Goal: Task Accomplishment & Management: Complete application form

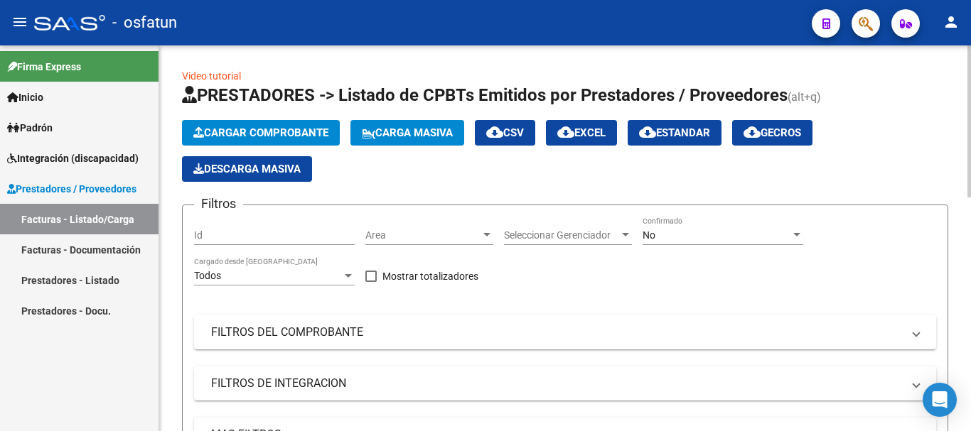
click at [283, 134] on span "Cargar Comprobante" at bounding box center [260, 132] width 135 height 13
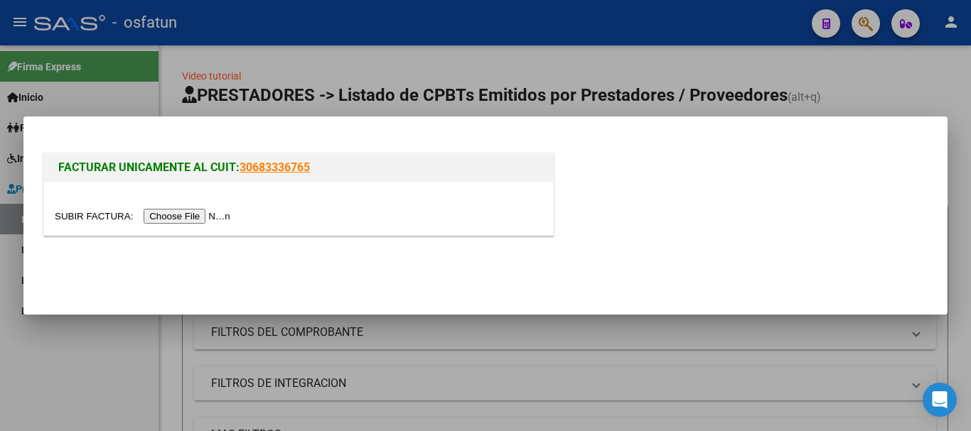
click at [194, 220] on input "file" at bounding box center [145, 216] width 180 height 15
drag, startPoint x: 623, startPoint y: 366, endPoint x: 734, endPoint y: 335, distance: 115.0
click at [622, 366] on div at bounding box center [485, 215] width 971 height 431
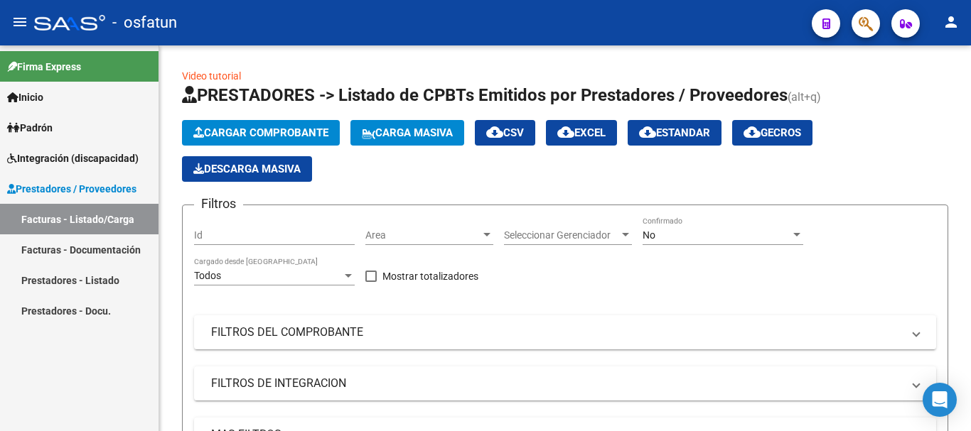
click at [70, 222] on link "Facturas - Listado/Carga" at bounding box center [79, 219] width 158 height 31
click at [286, 139] on span "Cargar Comprobante" at bounding box center [260, 132] width 135 height 13
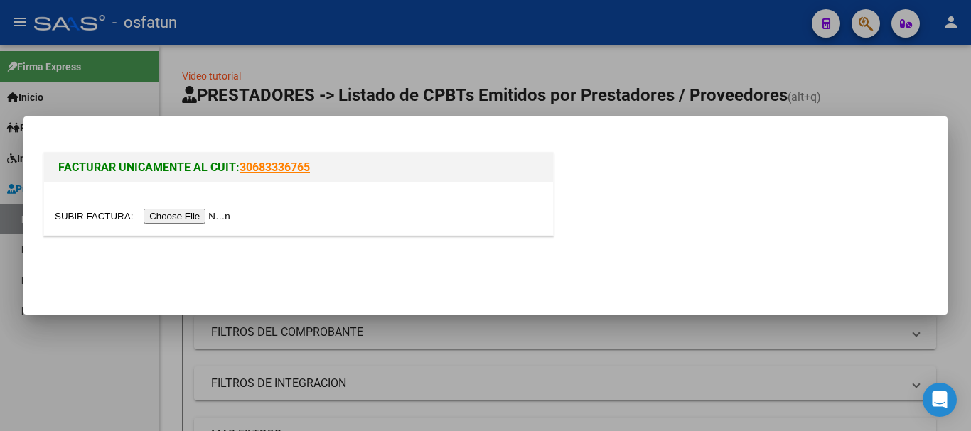
click at [189, 220] on input "file" at bounding box center [145, 216] width 180 height 15
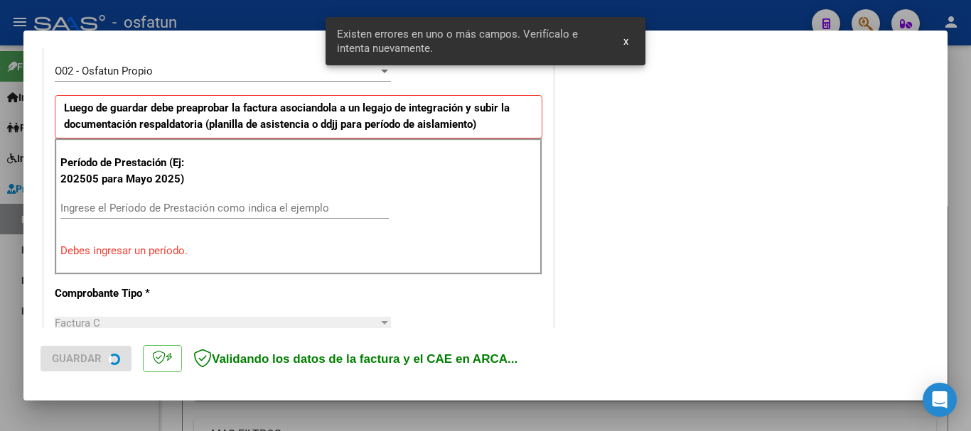
scroll to position [426, 0]
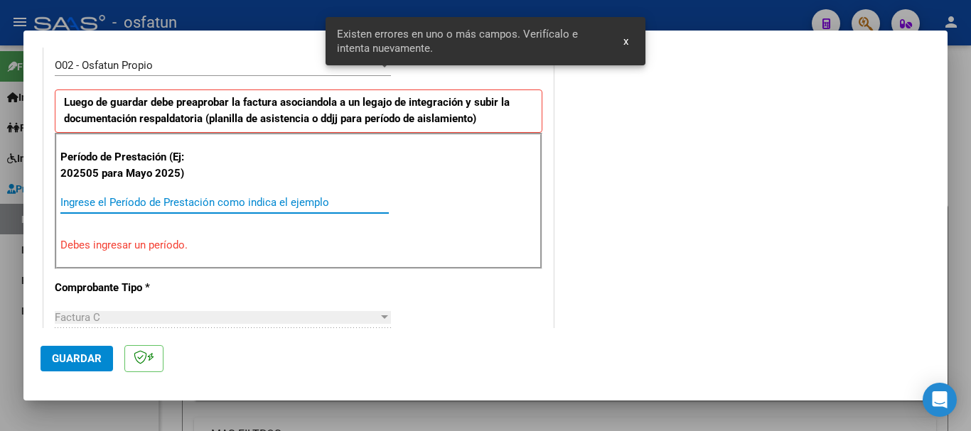
click at [172, 199] on input "Ingrese el Período de Prestación como indica el ejemplo" at bounding box center [224, 202] width 328 height 13
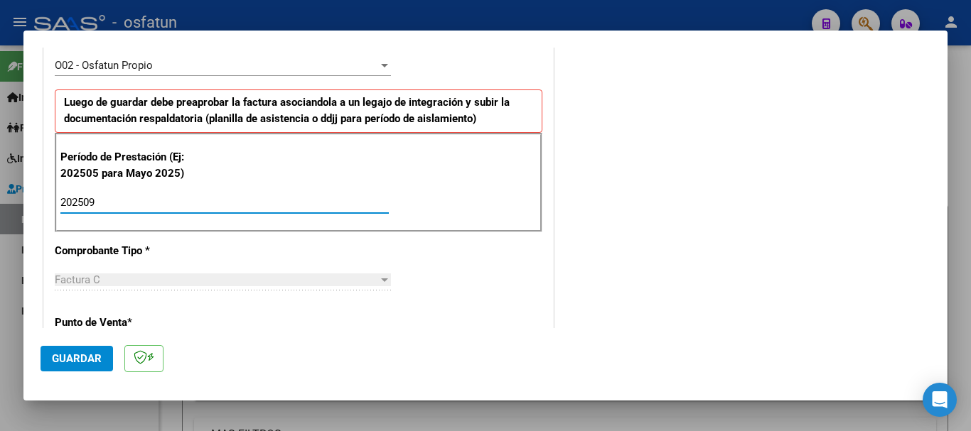
type input "202509"
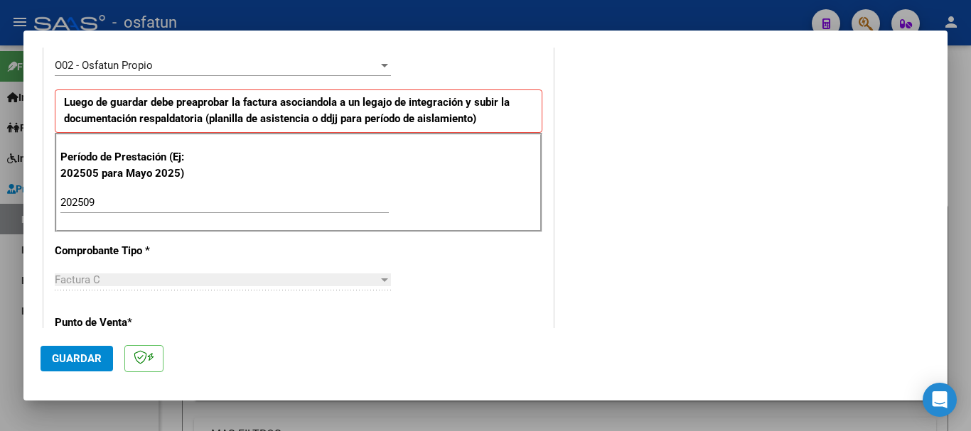
scroll to position [0, 0]
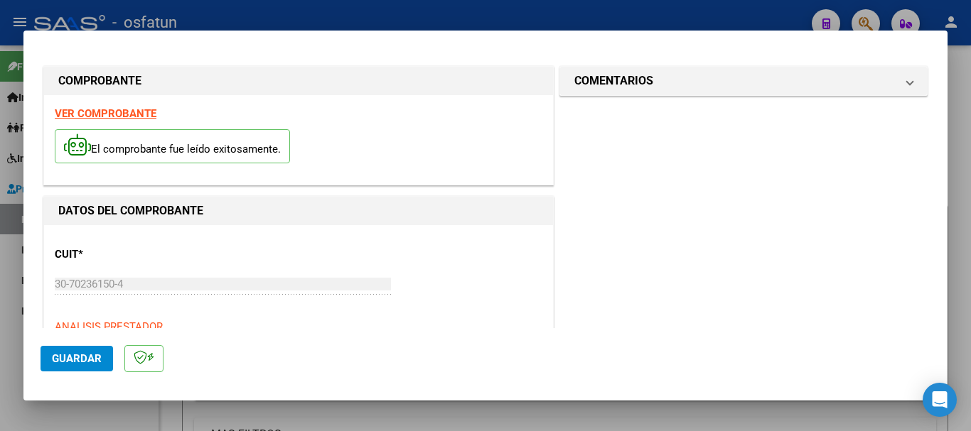
drag, startPoint x: 728, startPoint y: 93, endPoint x: 707, endPoint y: 104, distance: 23.5
drag, startPoint x: 637, startPoint y: 85, endPoint x: 563, endPoint y: 181, distance: 120.6
click at [634, 87] on h1 "COMENTARIOS" at bounding box center [613, 80] width 79 height 17
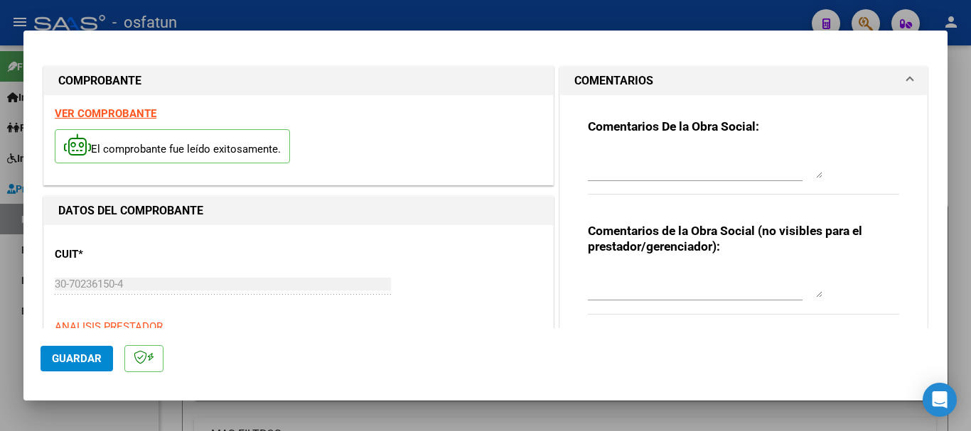
click at [618, 276] on textarea at bounding box center [705, 283] width 234 height 28
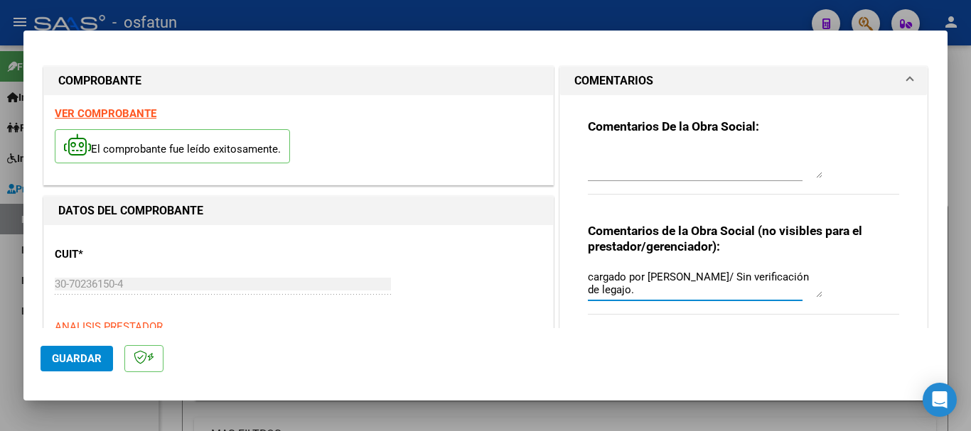
type textarea "cargado por [PERSON_NAME]/ Sin verificación de legajo."
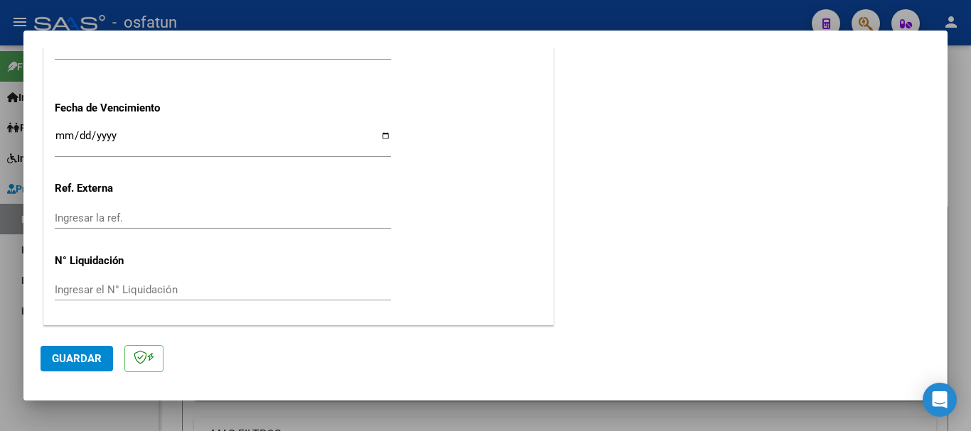
scroll to position [415, 0]
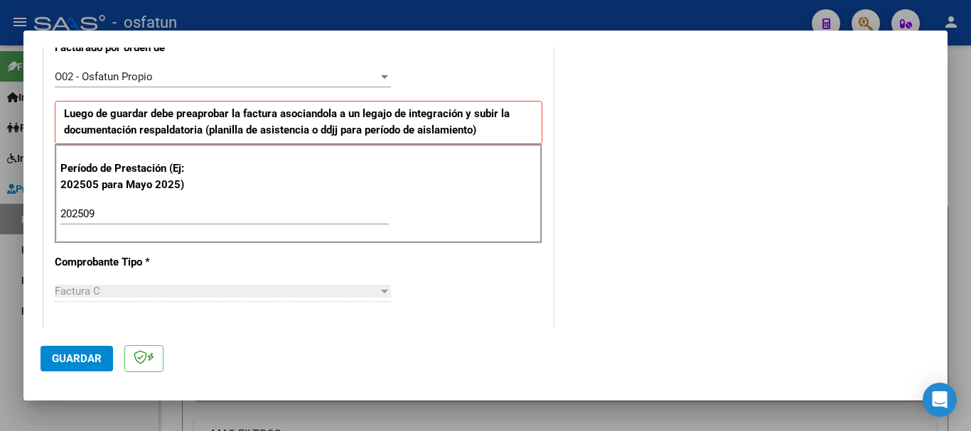
click at [70, 375] on mat-dialog-actions "Guardar" at bounding box center [485, 356] width 890 height 56
click at [70, 362] on span "Guardar" at bounding box center [77, 358] width 50 height 13
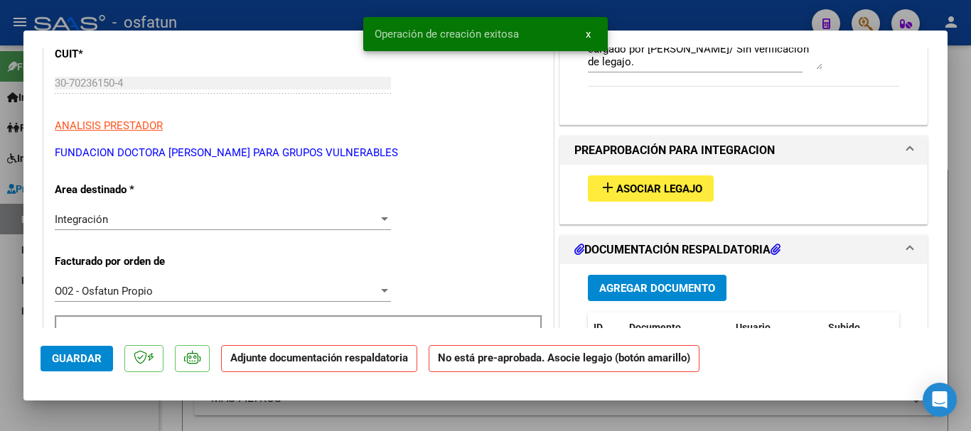
scroll to position [267, 0]
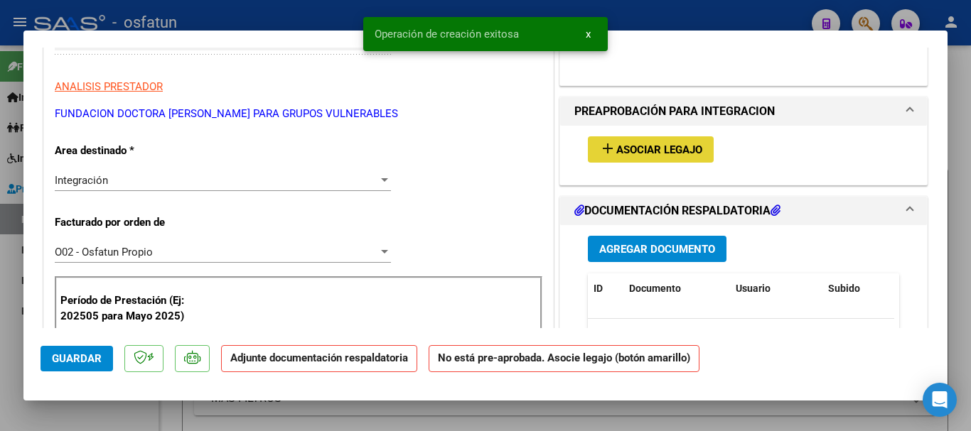
click at [617, 142] on button "add Asociar Legajo" at bounding box center [651, 149] width 126 height 26
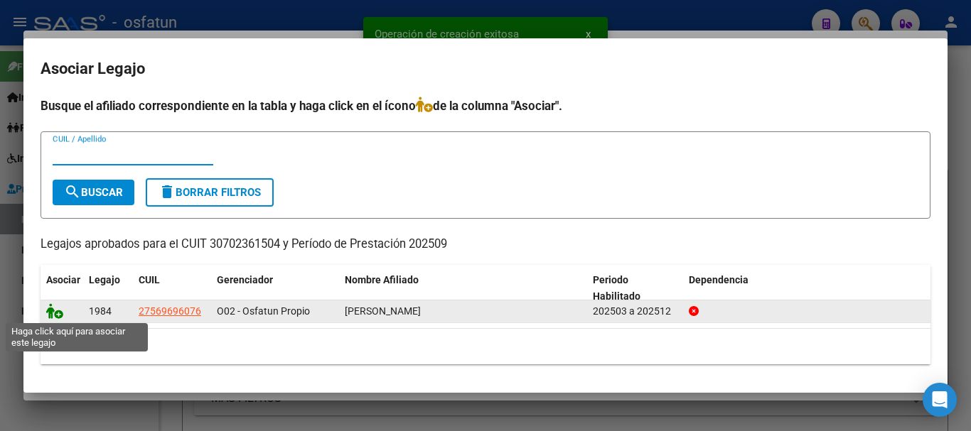
click at [54, 314] on icon at bounding box center [54, 311] width 17 height 16
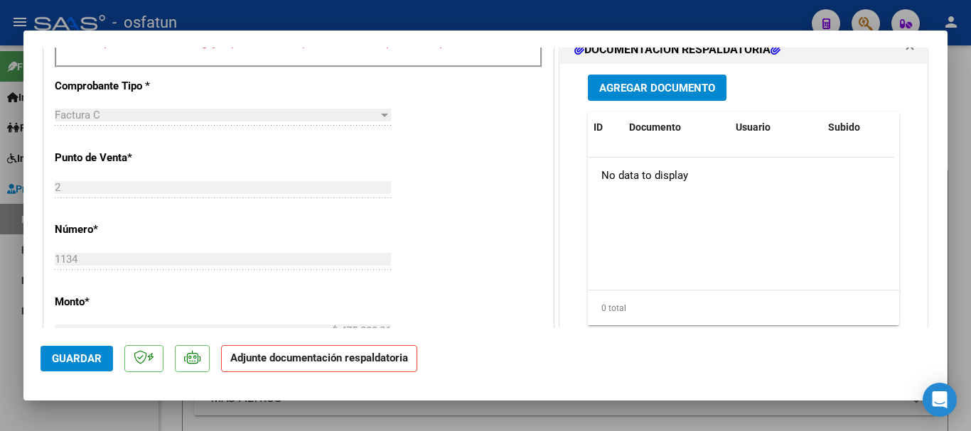
scroll to position [629, 0]
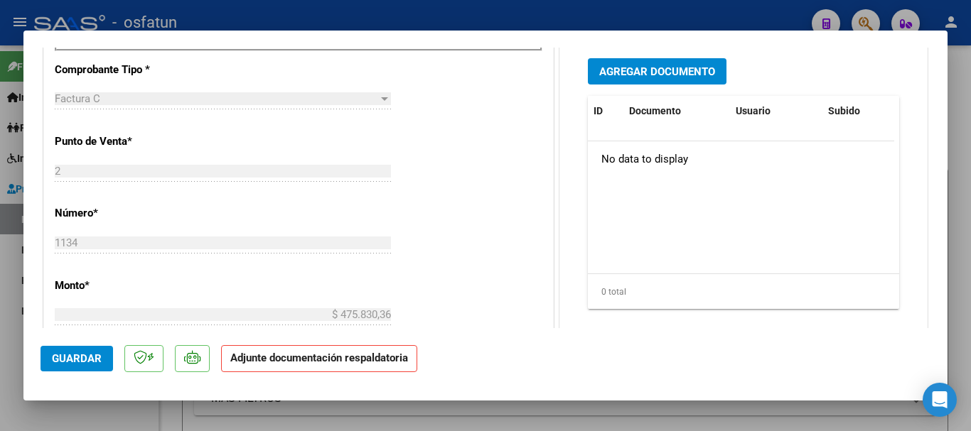
click at [617, 66] on span "Agregar Documento" at bounding box center [657, 71] width 116 height 13
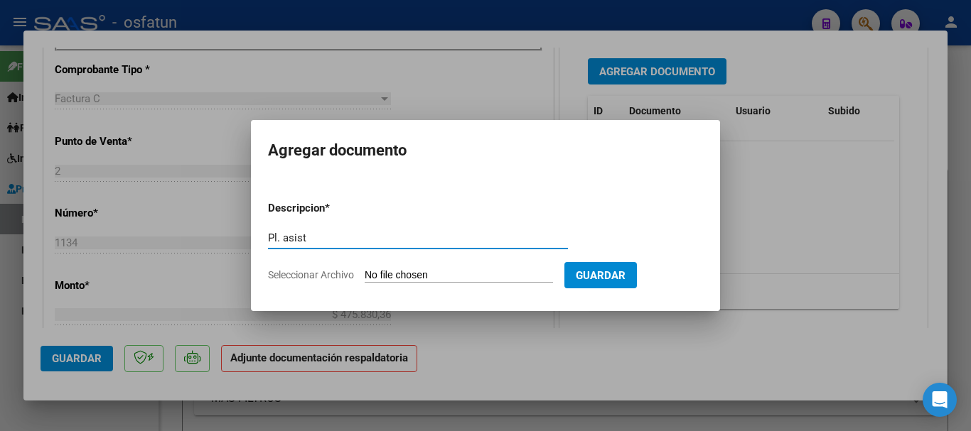
type input "Pl. asist"
click at [382, 281] on input "Seleccionar Archivo" at bounding box center [458, 275] width 188 height 13
type input "C:\fakepath\flores justina sep.pdf"
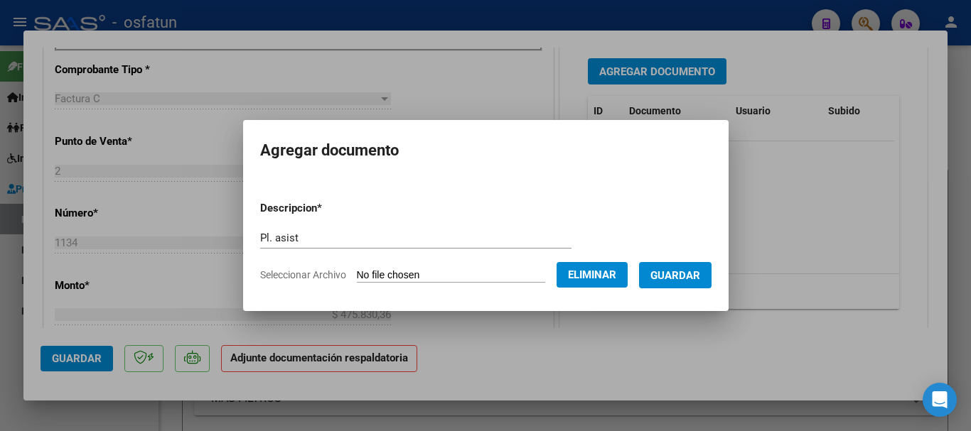
click at [691, 276] on span "Guardar" at bounding box center [675, 275] width 50 height 13
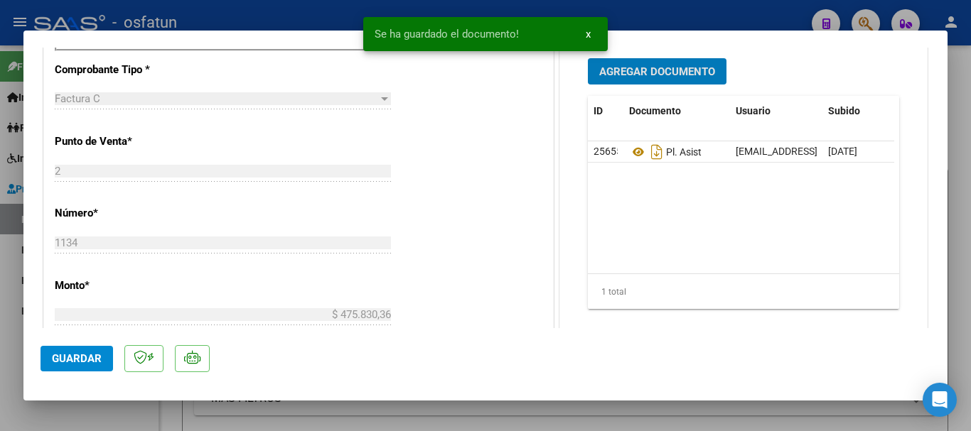
click at [653, 75] on span "Agregar Documento" at bounding box center [657, 71] width 116 height 13
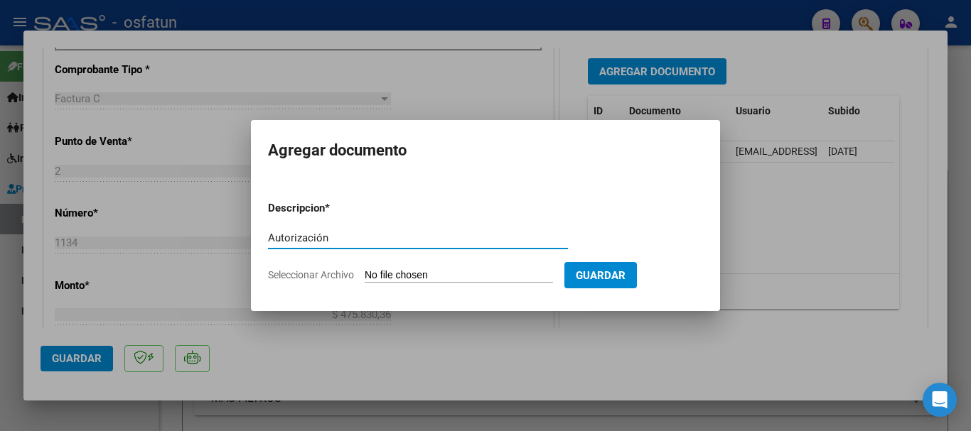
type input "Autorización"
click at [460, 270] on input "Seleccionar Archivo" at bounding box center [458, 275] width 188 height 13
type input "C:\fakepath\AUTORIZACION JUSTINA FLORES 2025.pdf"
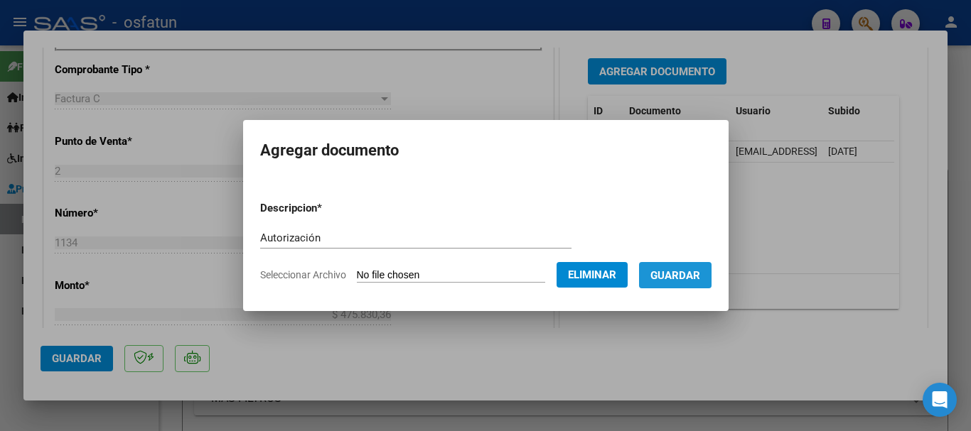
drag, startPoint x: 694, startPoint y: 276, endPoint x: 686, endPoint y: 283, distance: 10.1
click at [694, 279] on span "Guardar" at bounding box center [675, 275] width 50 height 13
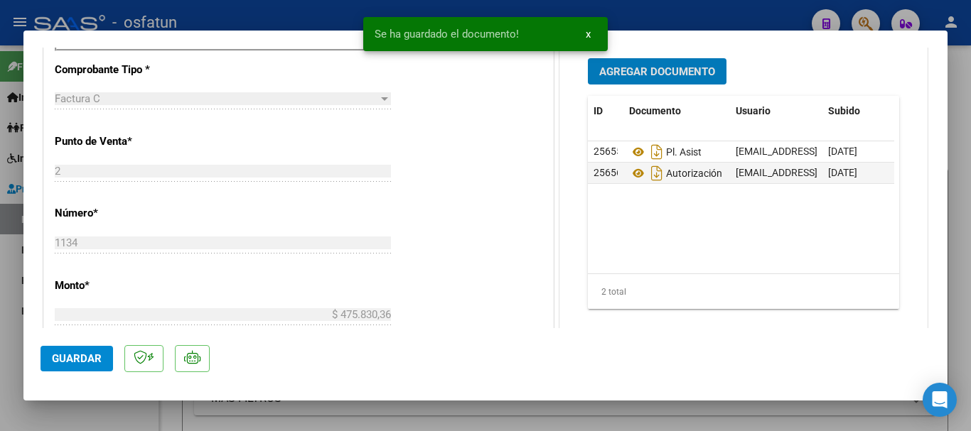
click at [77, 359] on span "Guardar" at bounding box center [77, 358] width 50 height 13
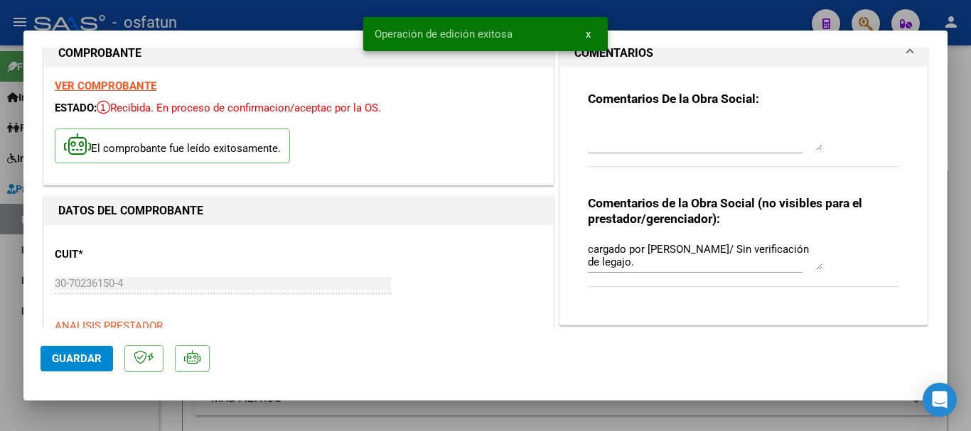
scroll to position [0, 0]
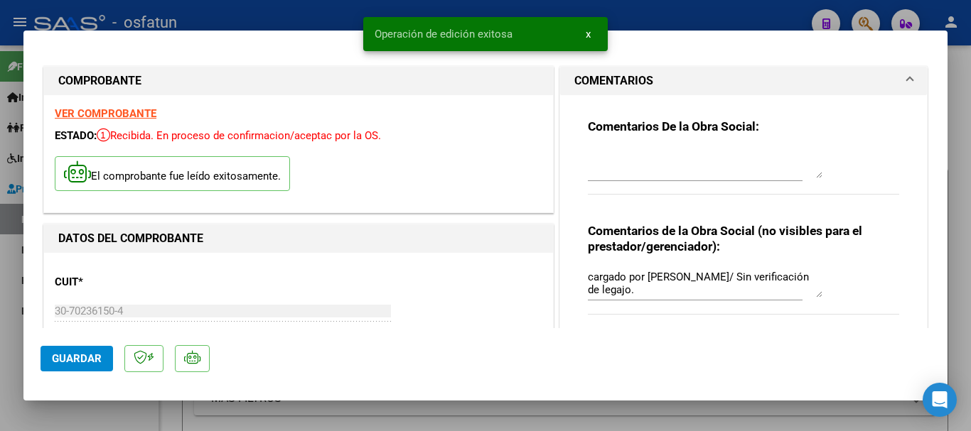
drag, startPoint x: 129, startPoint y: 302, endPoint x: 102, endPoint y: 308, distance: 28.3
click at [36, 306] on mat-dialog-content "COMPROBANTE VER COMPROBANTE ESTADO: Recibida. En proceso de confirmacion/acepta…" at bounding box center [485, 188] width 924 height 281
click at [7, 307] on div "COMPROBANTE VER COMPROBANTE ESTADO: Recibida. En proceso de confirmacion/acepta…" at bounding box center [485, 215] width 971 height 431
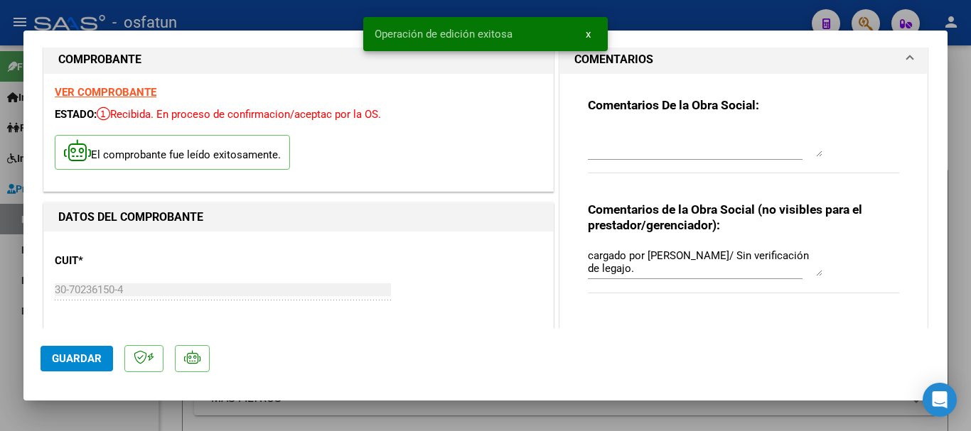
scroll to position [38, 0]
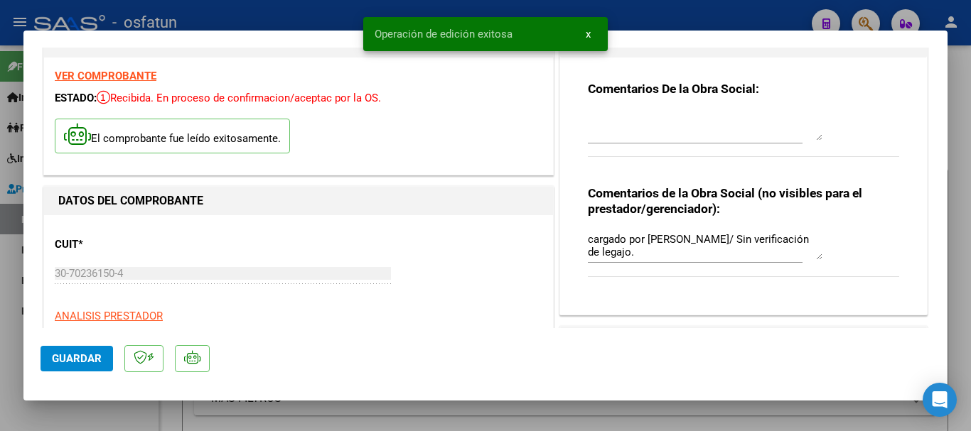
click at [13, 306] on div "COMPROBANTE VER COMPROBANTE ESTADO: Recibida. En proceso de confirmacion/acepta…" at bounding box center [485, 215] width 971 height 431
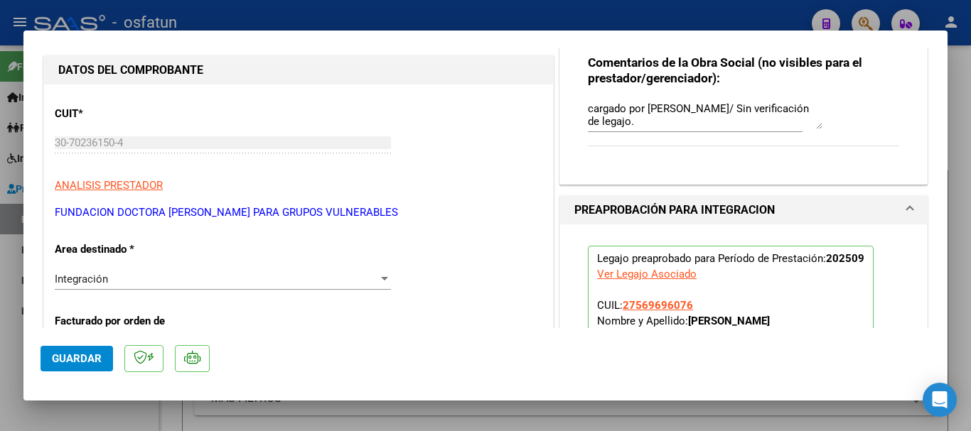
scroll to position [193, 0]
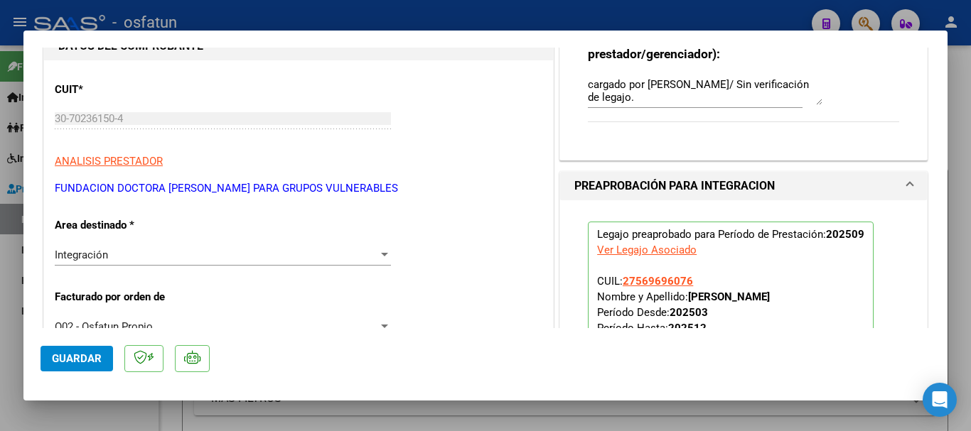
drag, startPoint x: 402, startPoint y: 193, endPoint x: 50, endPoint y: 189, distance: 352.4
click at [68, 189] on p "FUNDACION DOCTORA [PERSON_NAME] PARA GRUPOS VULNERABLES" at bounding box center [298, 188] width 487 height 16
drag, startPoint x: 52, startPoint y: 187, endPoint x: 200, endPoint y: 186, distance: 147.8
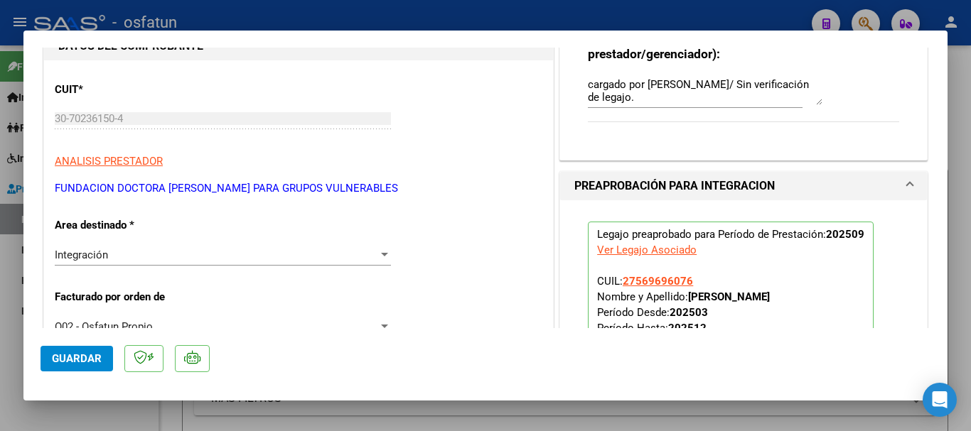
copy p "FUNDACION DOCTORA SANDRA"
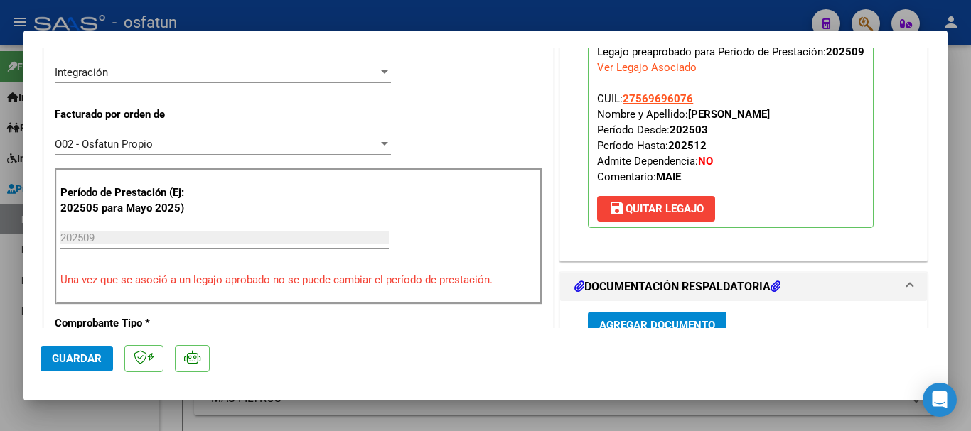
scroll to position [352, 0]
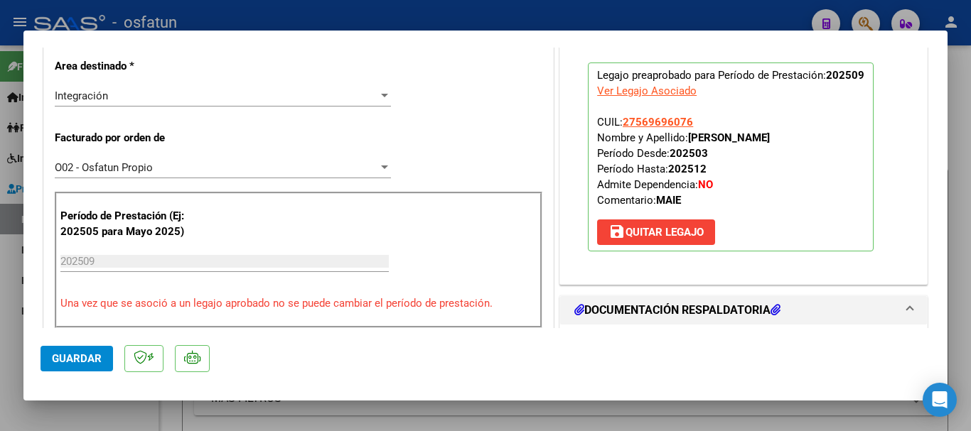
drag, startPoint x: 810, startPoint y: 139, endPoint x: 684, endPoint y: 136, distance: 125.8
click at [684, 136] on p "Legajo preaprobado para Período de Prestación: 202509 Ver Legajo Asociado CUIL:…" at bounding box center [731, 157] width 286 height 189
copy strong "FLORES JUSTINA SOFIA"
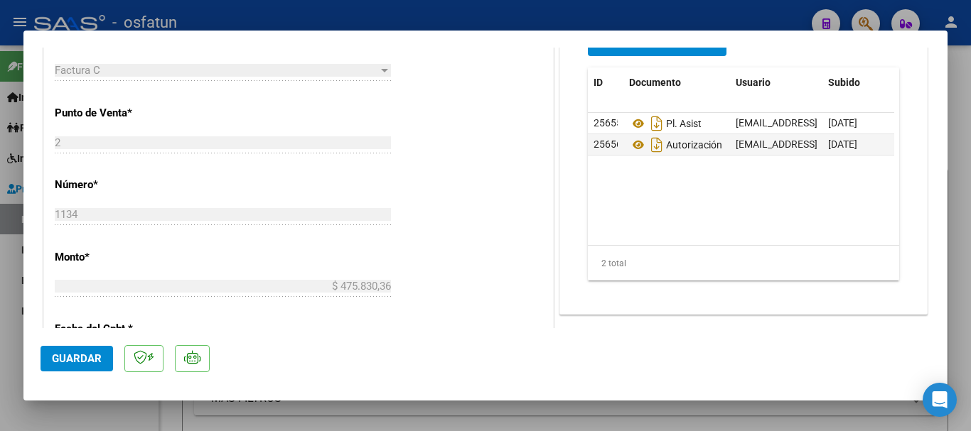
scroll to position [685, 0]
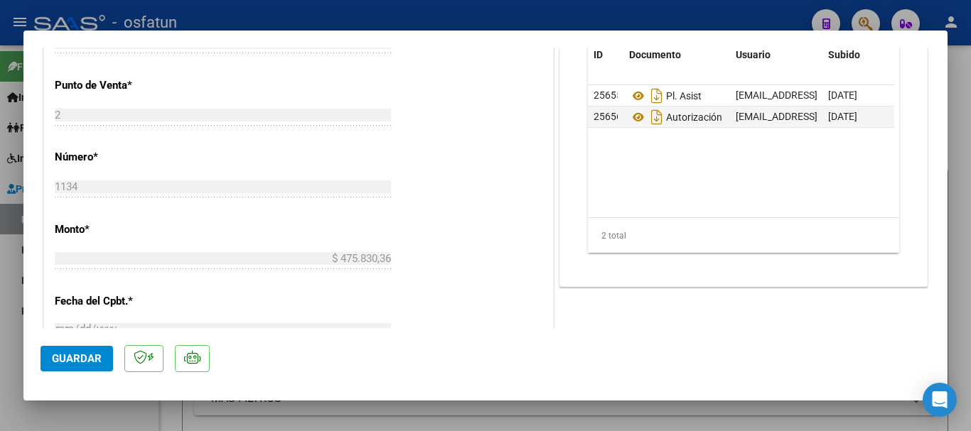
click at [75, 359] on span "Guardar" at bounding box center [77, 358] width 50 height 13
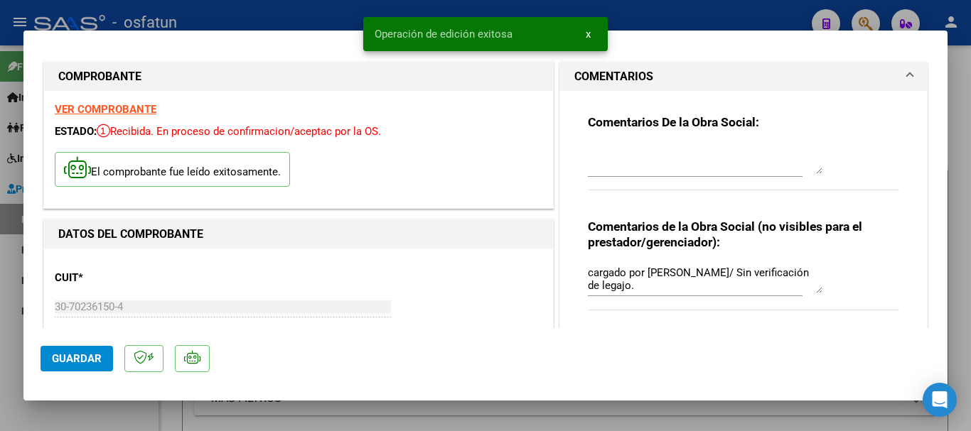
scroll to position [0, 0]
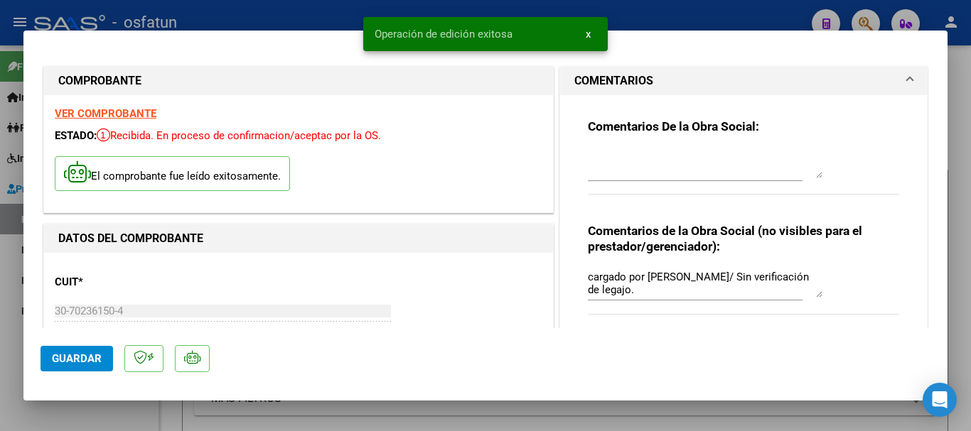
click at [959, 199] on div at bounding box center [485, 215] width 971 height 431
type input "$ 0,00"
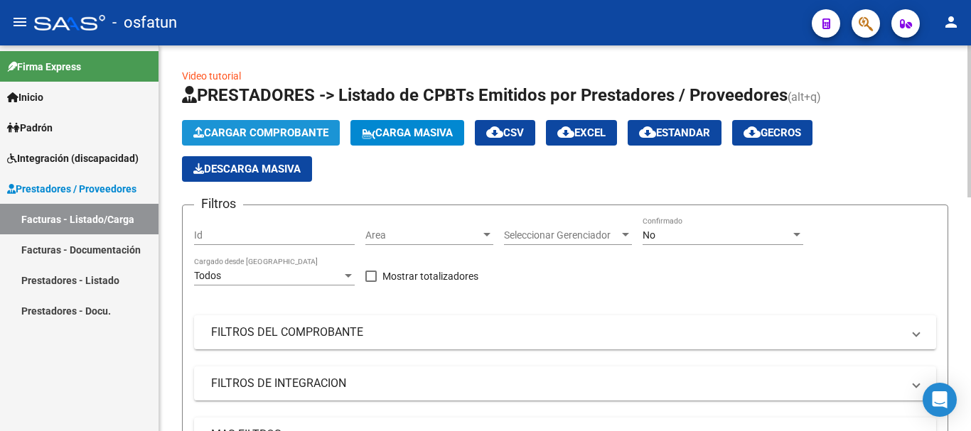
click at [250, 140] on button "Cargar Comprobante" at bounding box center [261, 133] width 158 height 26
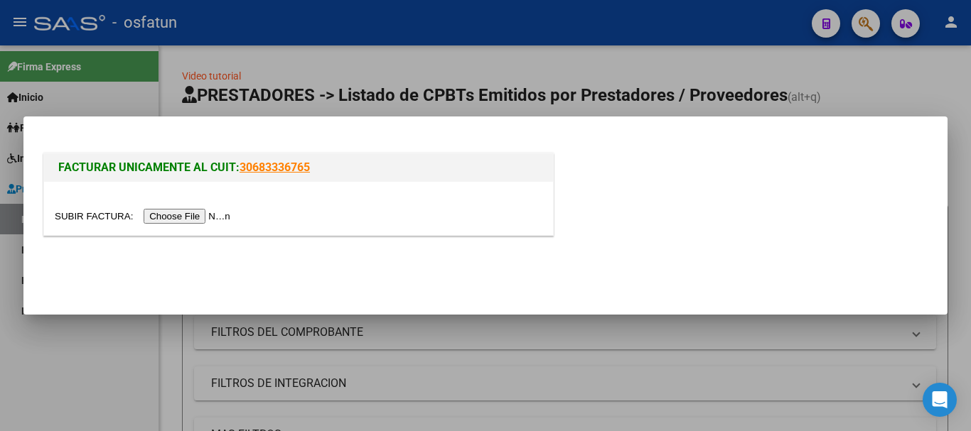
click at [194, 215] on input "file" at bounding box center [145, 216] width 180 height 15
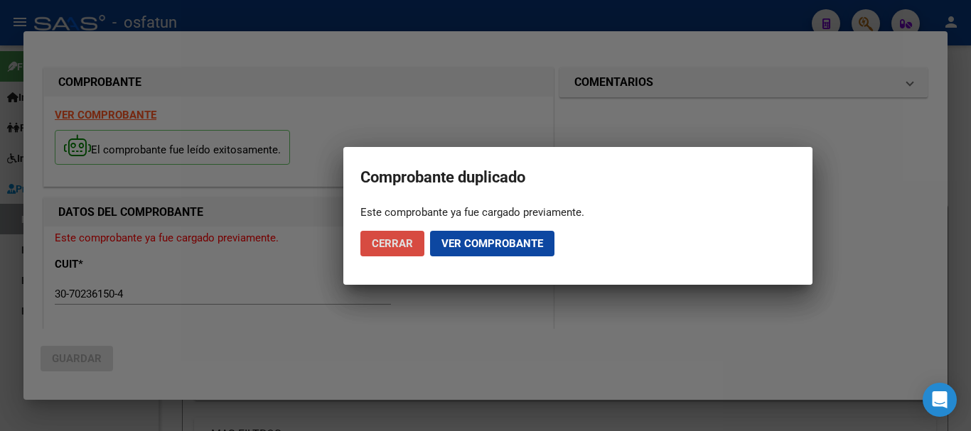
click at [374, 247] on span "Cerrar" at bounding box center [392, 243] width 41 height 13
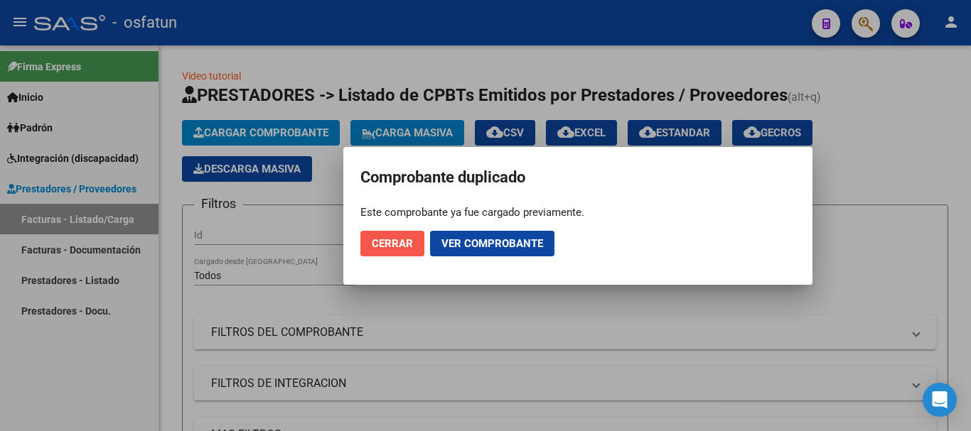
drag, startPoint x: 382, startPoint y: 244, endPoint x: 399, endPoint y: 426, distance: 183.5
click at [382, 246] on span "Cerrar" at bounding box center [392, 243] width 41 height 13
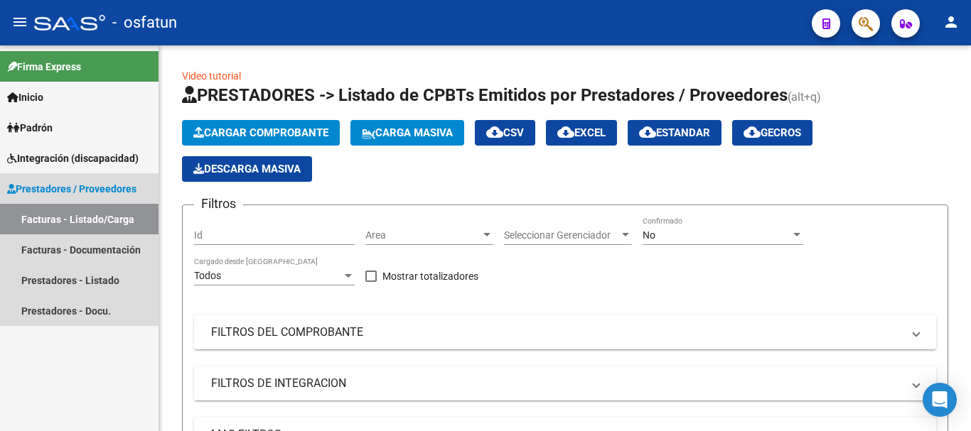
click at [91, 212] on link "Facturas - Listado/Carga" at bounding box center [79, 219] width 158 height 31
click at [64, 213] on link "Facturas - Listado/Carga" at bounding box center [79, 219] width 158 height 31
click at [109, 190] on span "Prestadores / Proveedores" at bounding box center [71, 189] width 129 height 16
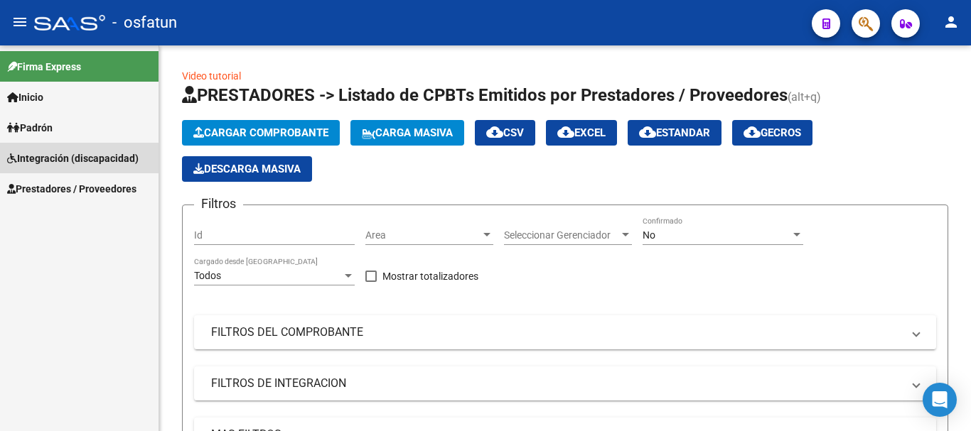
click at [103, 164] on span "Integración (discapacidad)" at bounding box center [72, 159] width 131 height 16
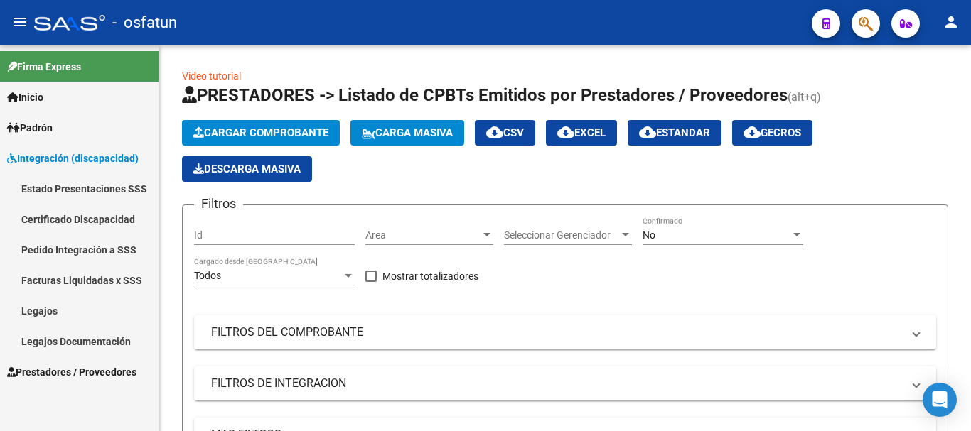
click at [58, 309] on link "Legajos" at bounding box center [79, 311] width 158 height 31
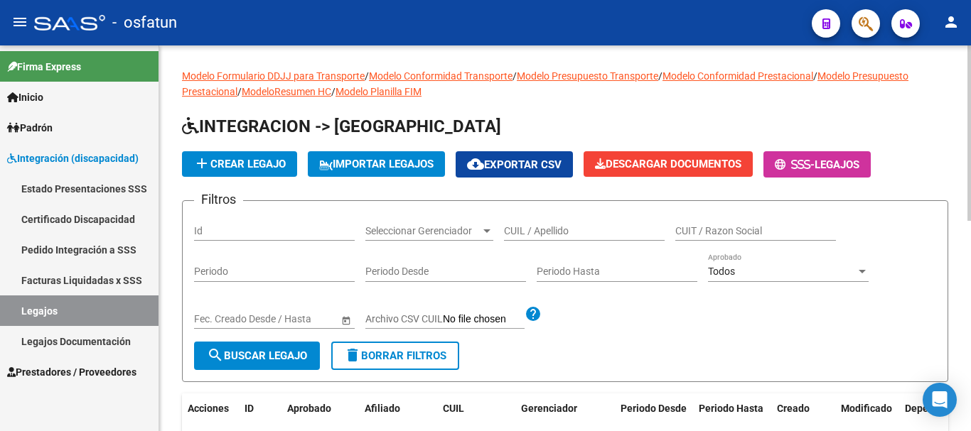
click at [538, 234] on input "CUIL / Apellido" at bounding box center [584, 231] width 161 height 12
type input "54589446"
click at [261, 357] on span "search Buscar Legajo" at bounding box center [257, 356] width 100 height 13
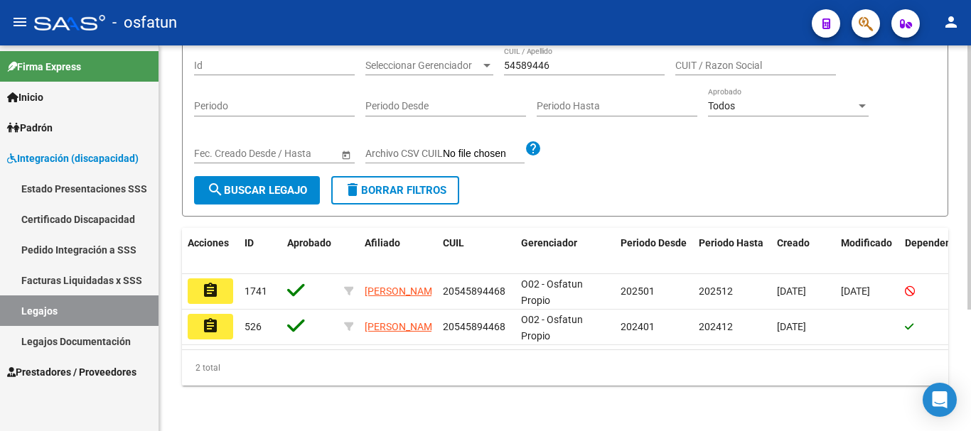
scroll to position [178, 0]
click at [949, 254] on div "Modelo Formulario DDJJ para Transporte / Modelo Conformidad Transporte / Modelo…" at bounding box center [566, 155] width 815 height 551
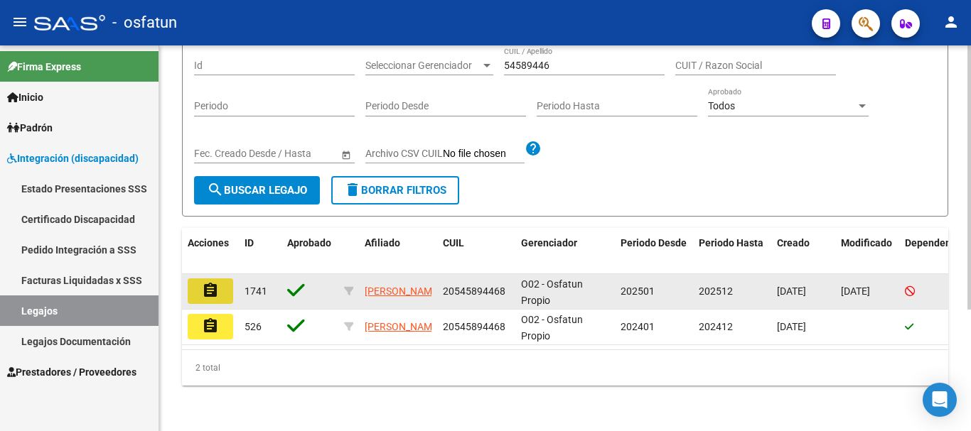
click at [214, 282] on mat-icon "assignment" at bounding box center [210, 290] width 17 height 17
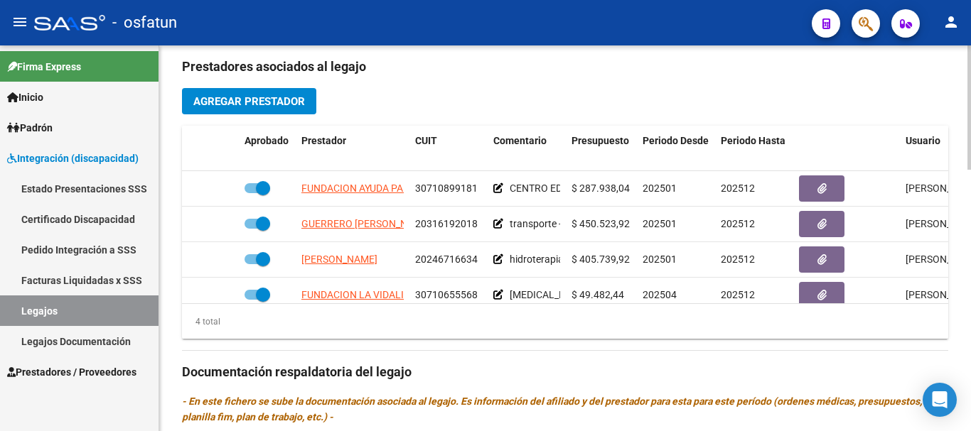
scroll to position [514, 0]
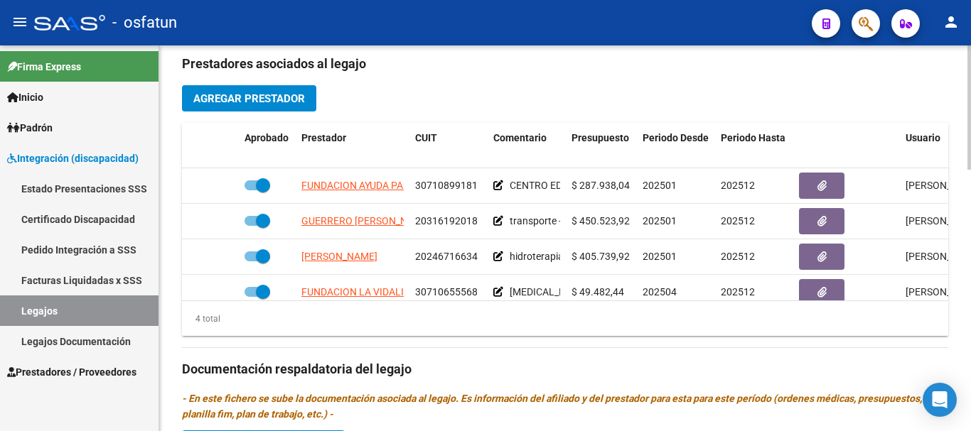
click at [951, 291] on div "arrow_back Editar 1741 save Guardar cambios Legajo de Integración Modelo Formul…" at bounding box center [566, 129] width 815 height 1195
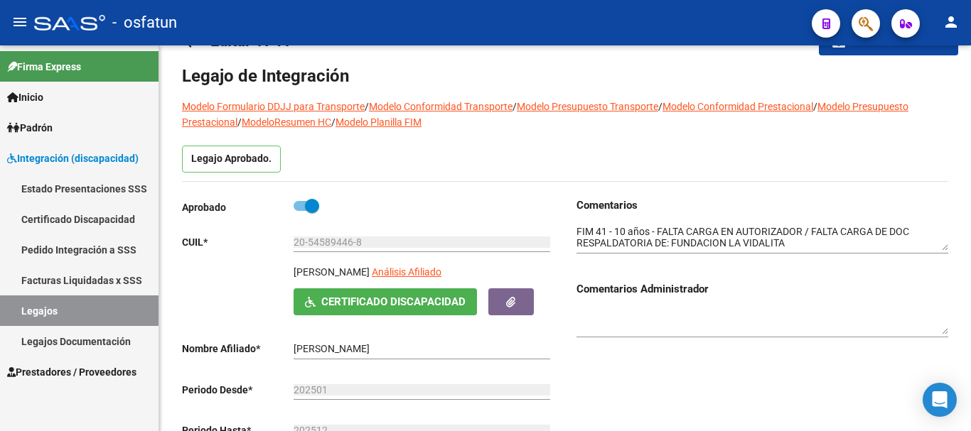
scroll to position [47, 0]
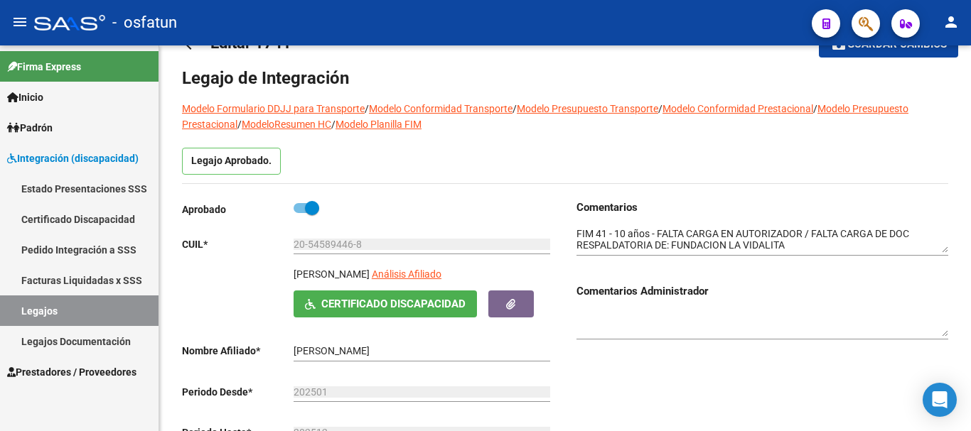
click at [959, 123] on div at bounding box center [969, 122] width 4 height 124
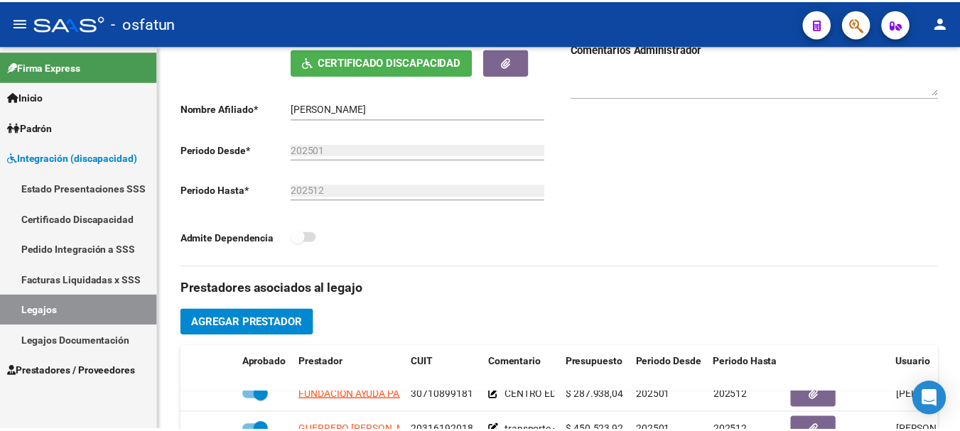
scroll to position [307, 0]
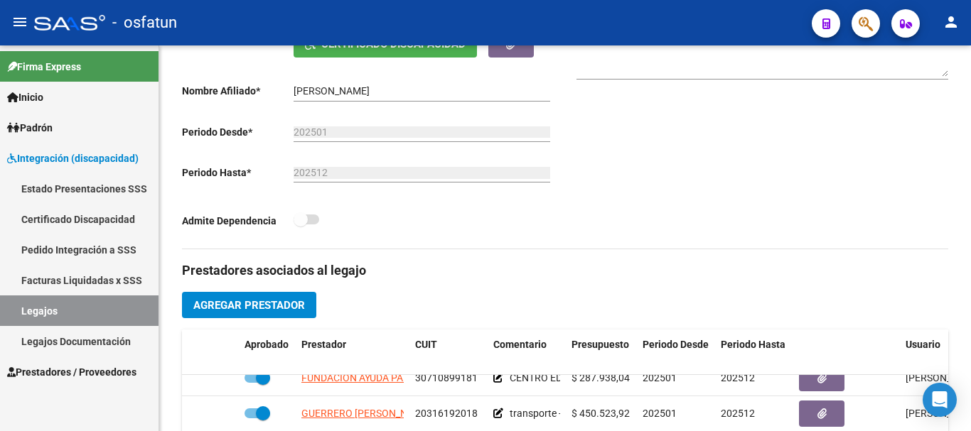
click at [959, 252] on div at bounding box center [969, 207] width 4 height 124
drag, startPoint x: 956, startPoint y: 21, endPoint x: 950, endPoint y: 28, distance: 9.6
click at [956, 21] on mat-icon "person" at bounding box center [950, 21] width 17 height 17
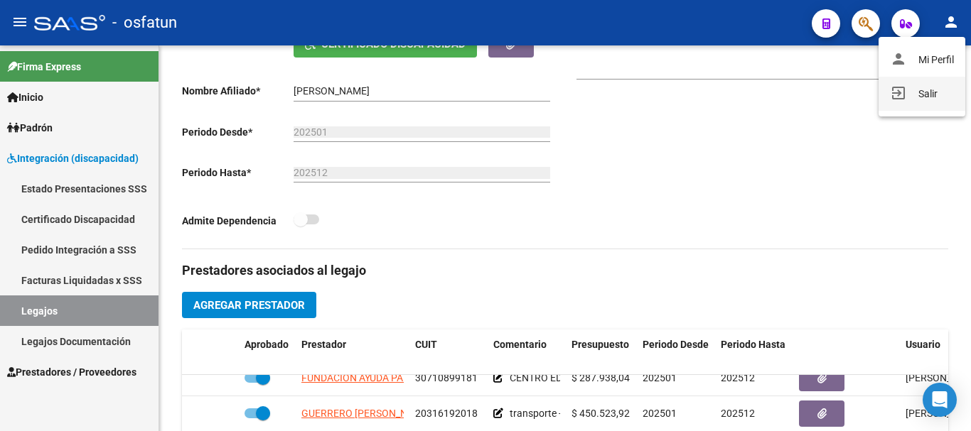
click at [939, 91] on button "exit_to_app Salir" at bounding box center [921, 94] width 87 height 34
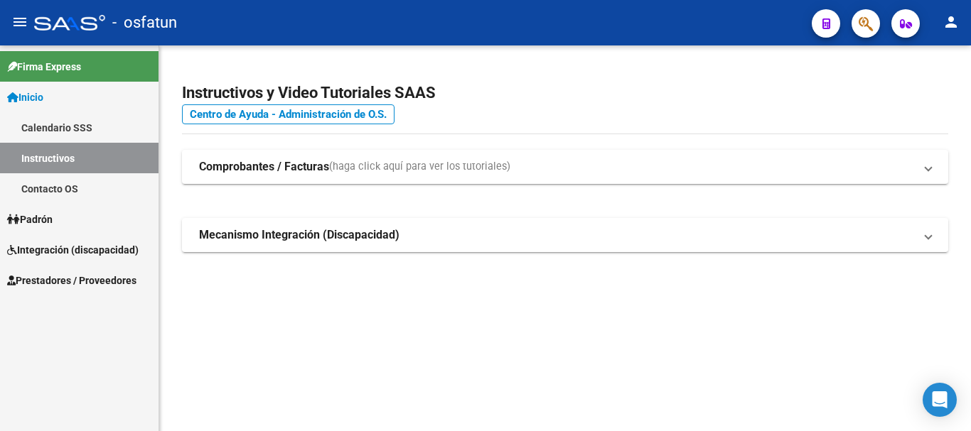
click at [55, 254] on span "Integración (discapacidad)" at bounding box center [72, 250] width 131 height 16
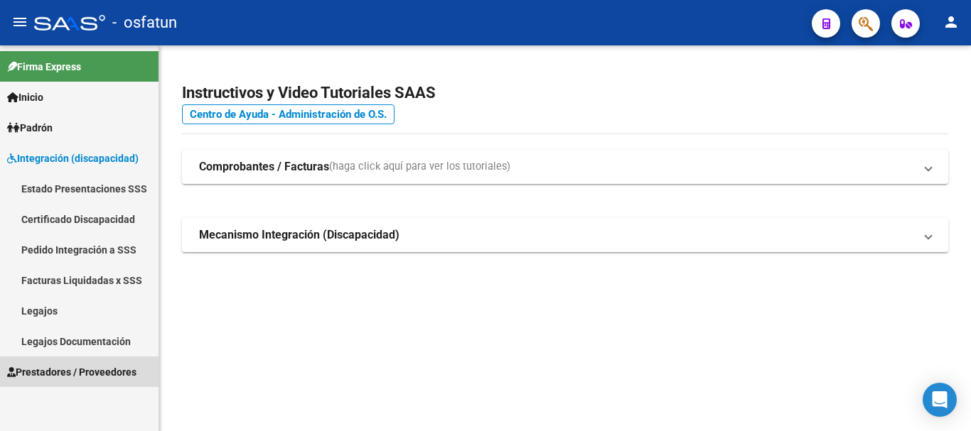
click at [40, 366] on span "Prestadores / Proveedores" at bounding box center [71, 372] width 129 height 16
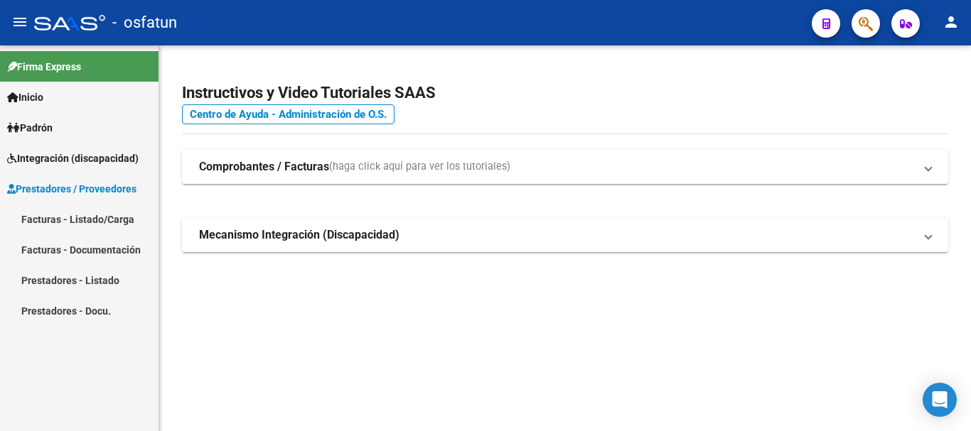
click at [71, 215] on link "Facturas - Listado/Carga" at bounding box center [79, 219] width 158 height 31
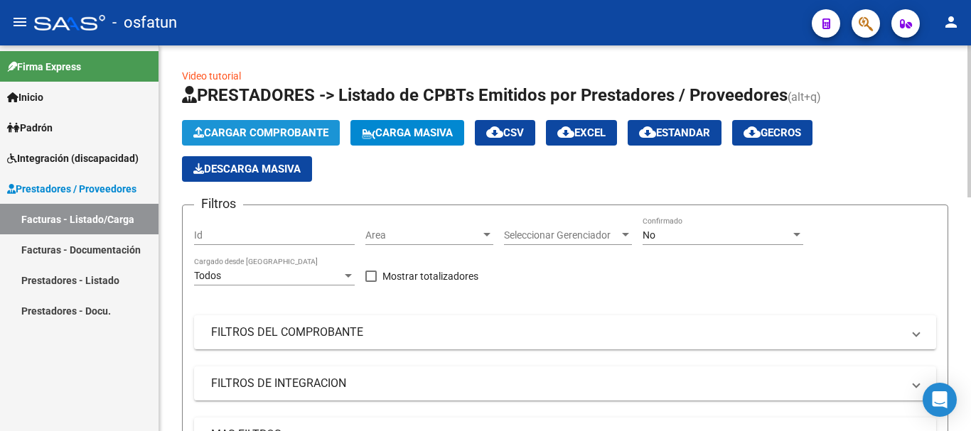
click at [245, 136] on span "Cargar Comprobante" at bounding box center [260, 132] width 135 height 13
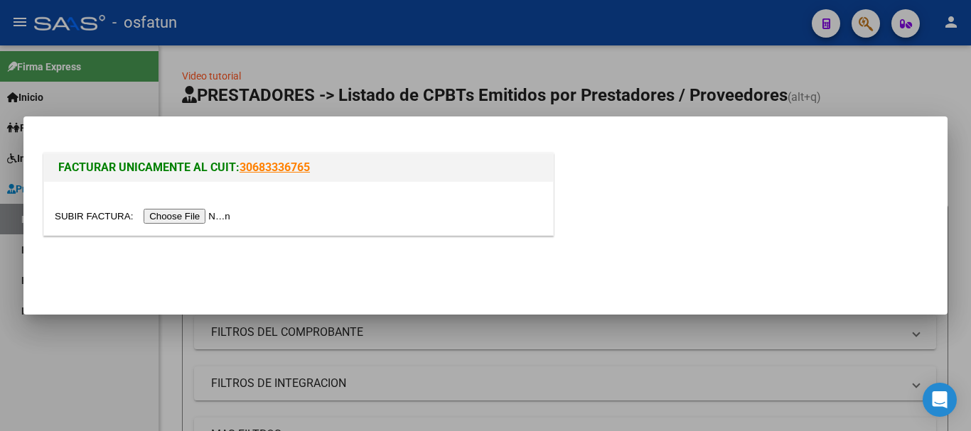
click at [198, 217] on input "file" at bounding box center [145, 216] width 180 height 15
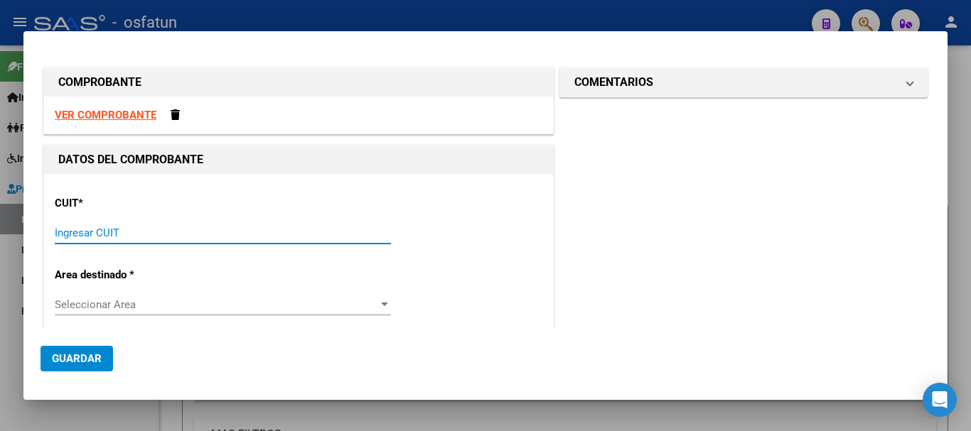
click at [160, 229] on input "Ingresar CUIT" at bounding box center [223, 233] width 336 height 13
type input "30-71413436-8"
type input "4"
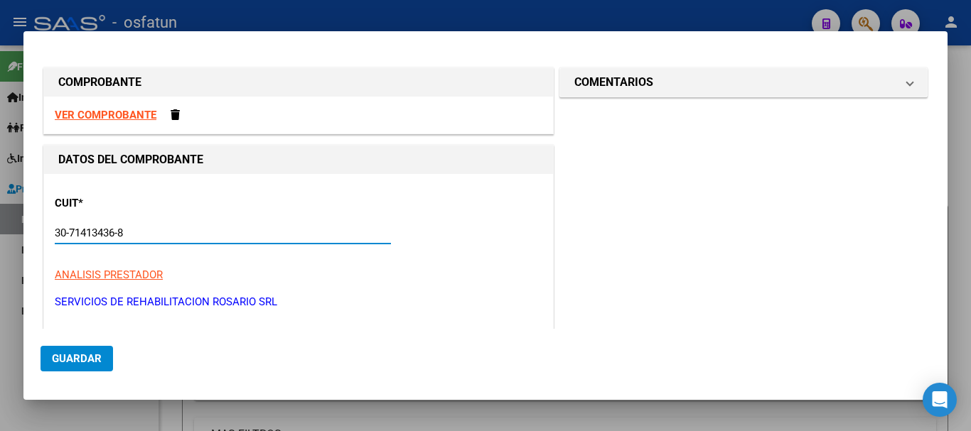
type input "30-71413436-8"
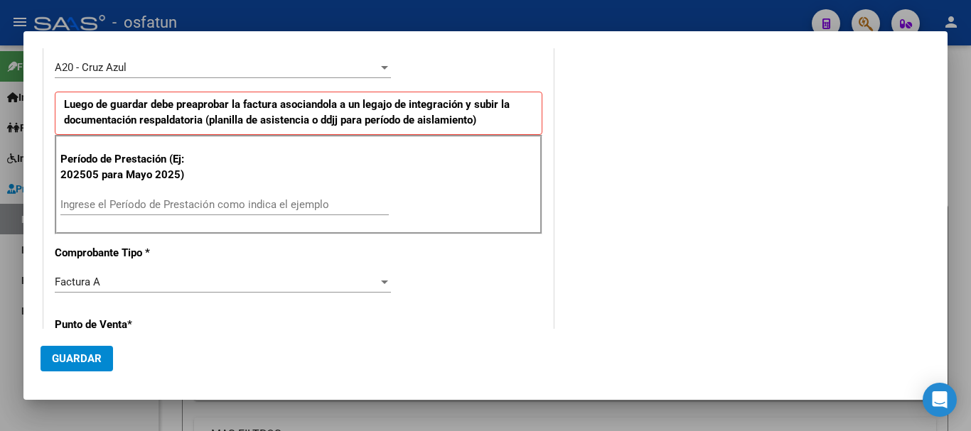
scroll to position [381, 0]
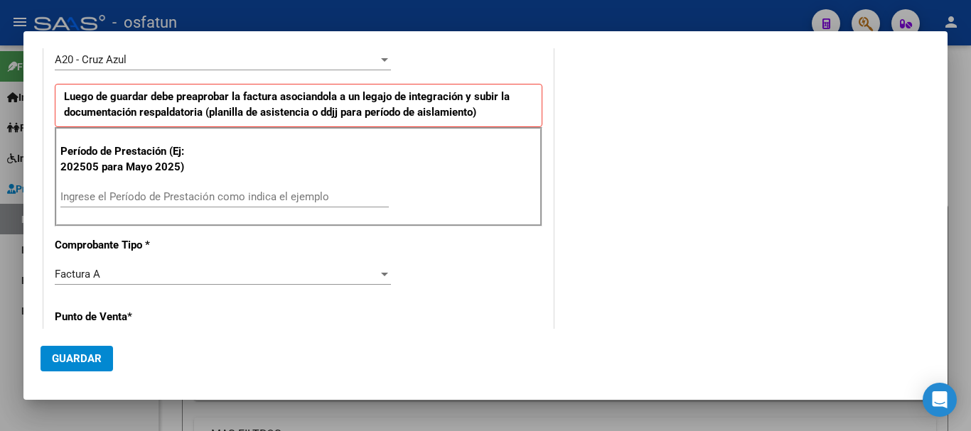
click at [301, 183] on div "Período de Prestación (Ej: 202505 para [DATE]) Ingrese el Período de Prestación…" at bounding box center [298, 176] width 487 height 99
type input "202509"
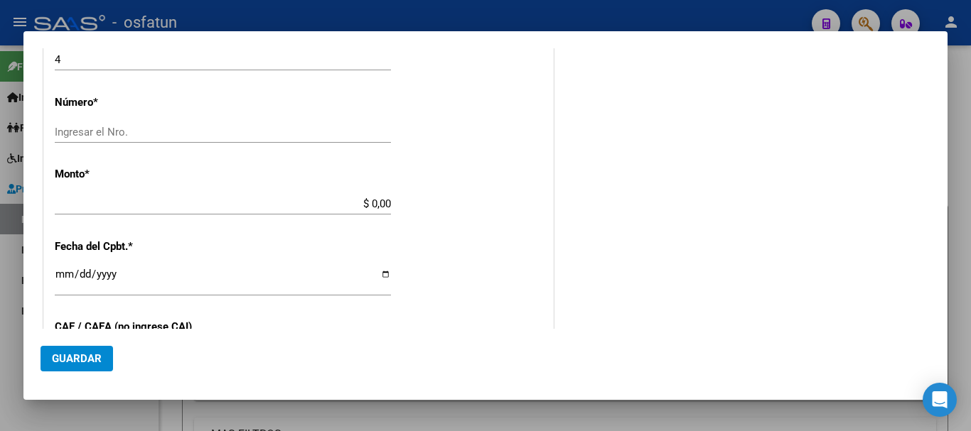
scroll to position [686, 0]
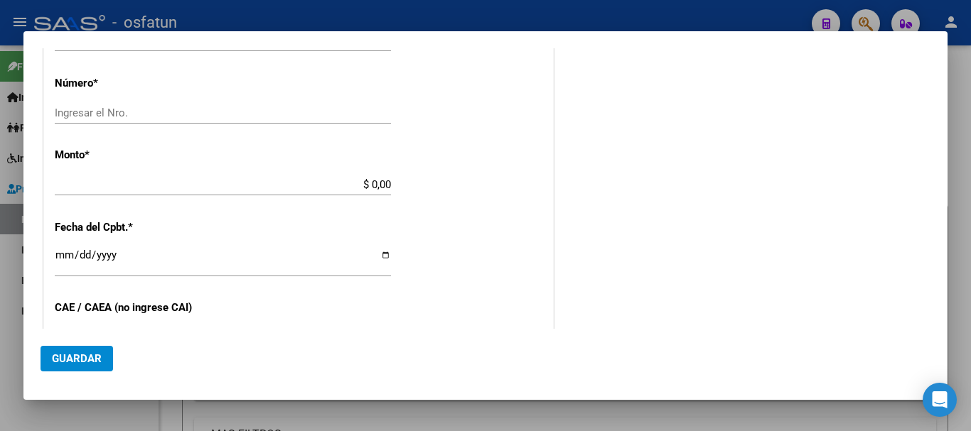
click at [80, 85] on p "Número *" at bounding box center [128, 83] width 146 height 16
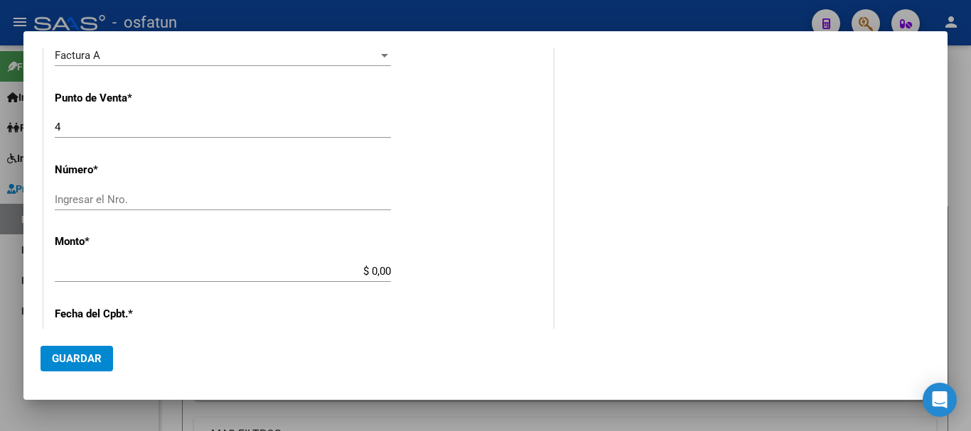
scroll to position [615, 0]
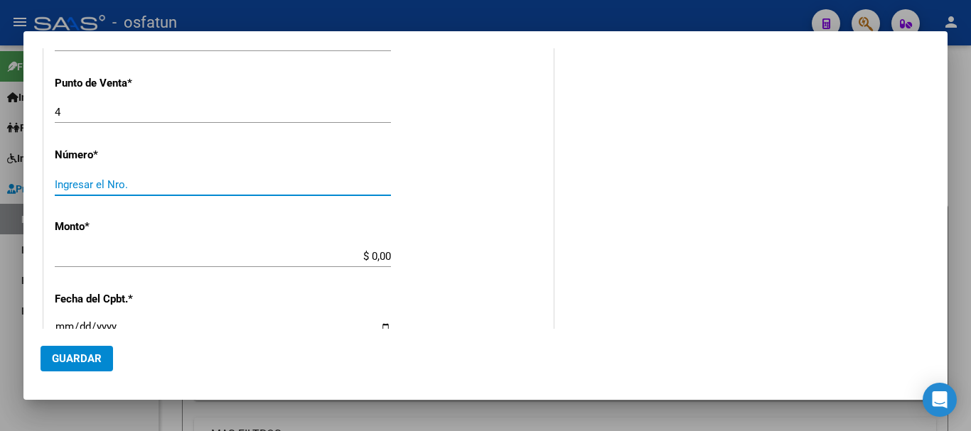
click at [165, 188] on input "Ingresar el Nro." at bounding box center [223, 184] width 336 height 13
type input "6640"
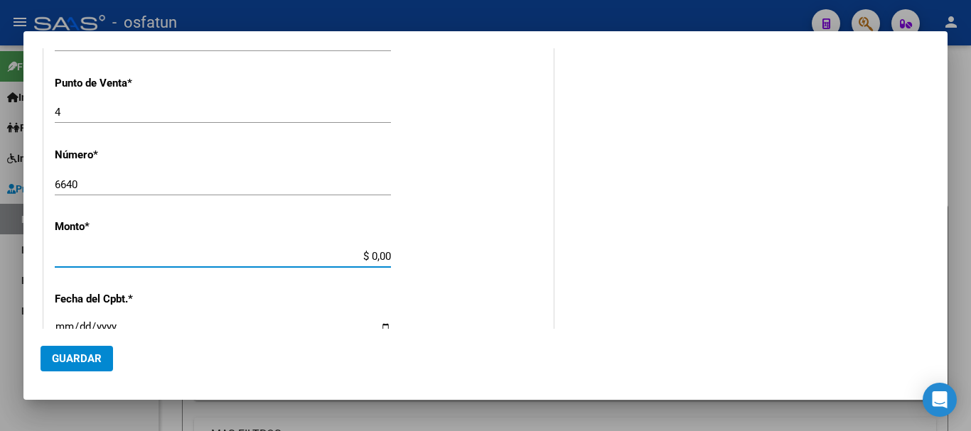
drag, startPoint x: 364, startPoint y: 254, endPoint x: 429, endPoint y: 262, distance: 65.8
click at [429, 262] on div "CUIT * 30-71413436-8 Ingresar CUIT ANALISIS PRESTADOR SERVICIOS DE REHABILITACI…" at bounding box center [298, 170] width 509 height 1222
type input "$ 435.376,56"
type input "[DATE]"
type input "75418112002671"
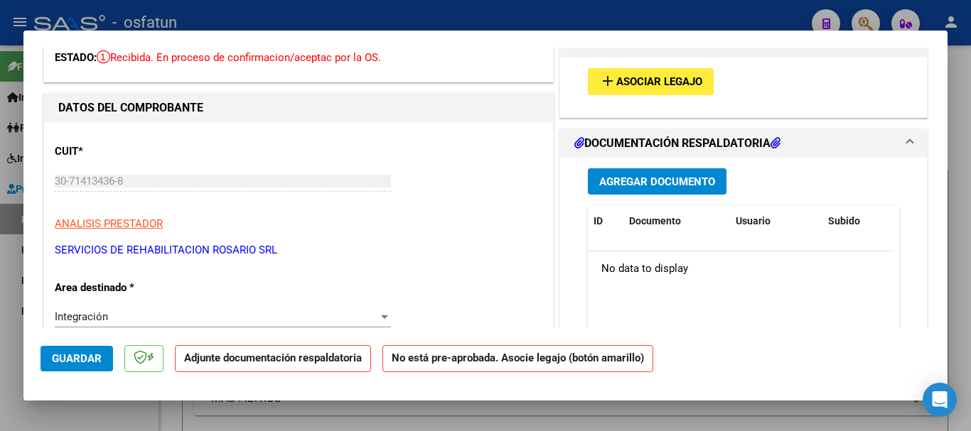
scroll to position [11, 0]
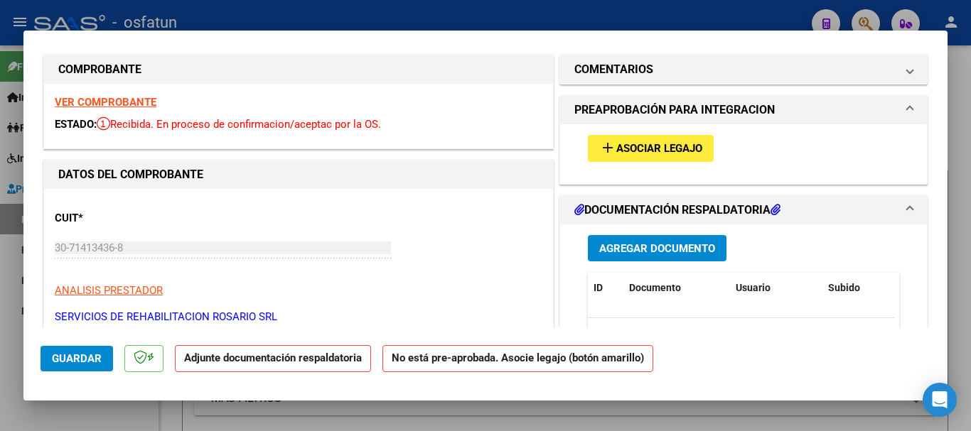
click at [680, 149] on span "Asociar Legajo" at bounding box center [659, 149] width 86 height 13
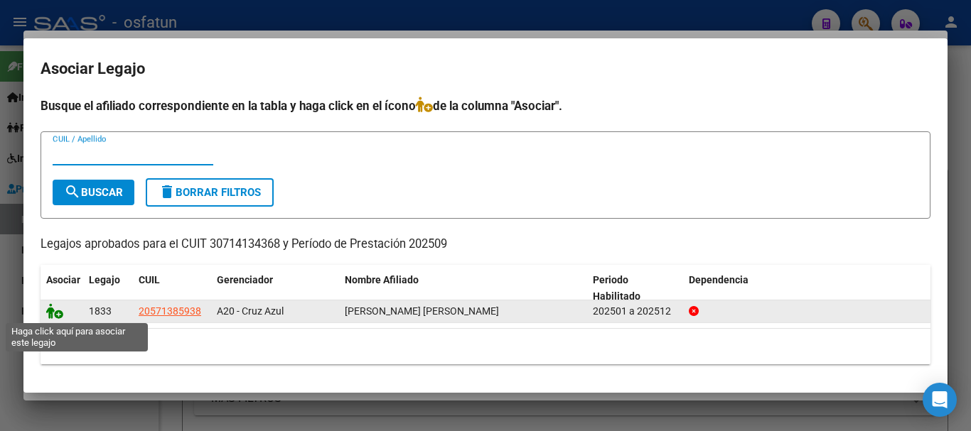
drag, startPoint x: 55, startPoint y: 312, endPoint x: 40, endPoint y: 316, distance: 14.8
click at [54, 312] on icon at bounding box center [54, 311] width 17 height 16
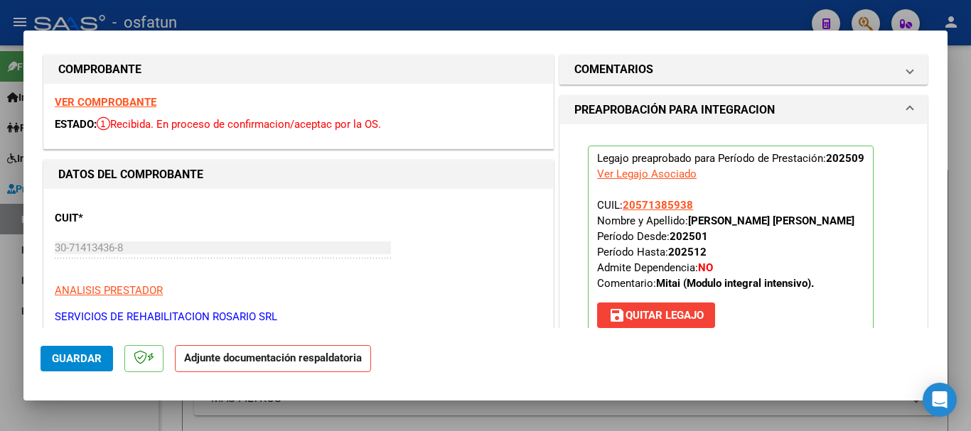
scroll to position [340, 0]
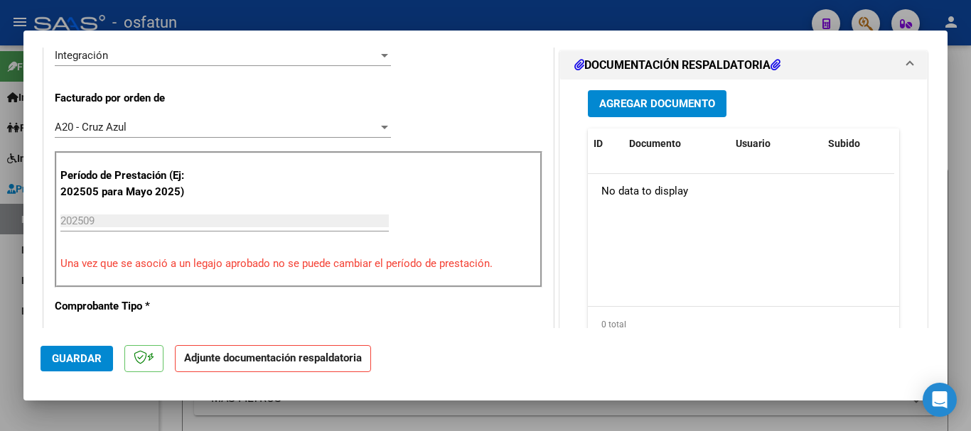
drag, startPoint x: 653, startPoint y: 92, endPoint x: 653, endPoint y: 101, distance: 9.2
click at [653, 101] on button "Agregar Documento" at bounding box center [657, 103] width 139 height 26
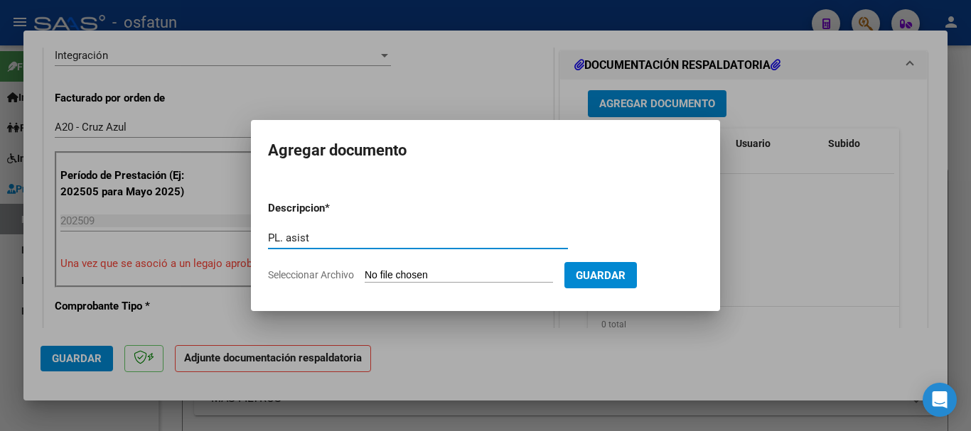
type input "PL. asist"
click at [490, 278] on input "Seleccionar Archivo" at bounding box center [458, 275] width 188 height 13
type input "C:\fakepath\[PERSON_NAME].pdf"
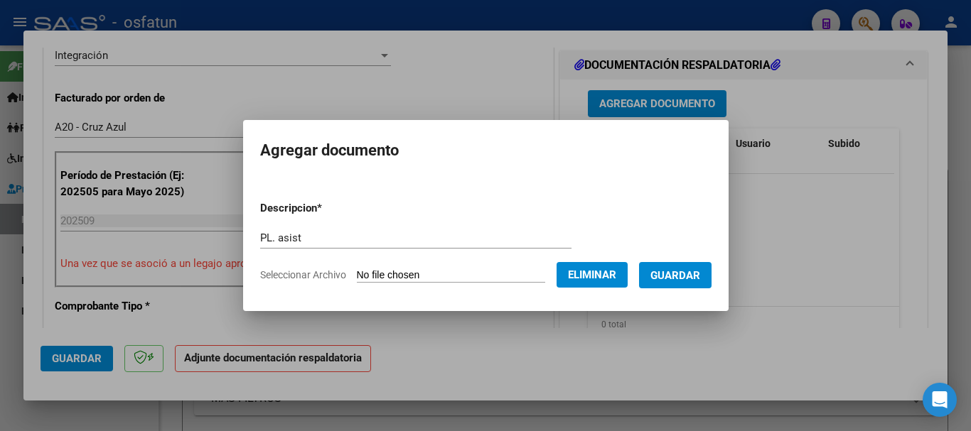
click at [688, 274] on span "Guardar" at bounding box center [675, 275] width 50 height 13
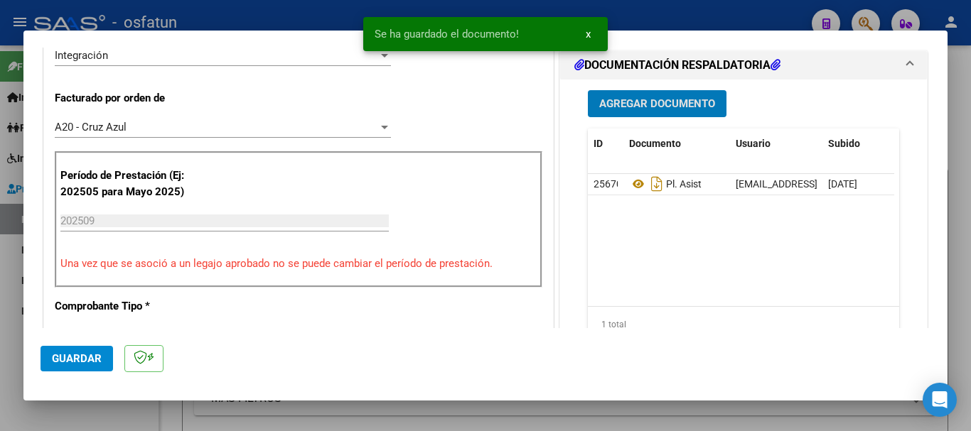
click at [649, 110] on span "Agregar Documento" at bounding box center [657, 104] width 116 height 13
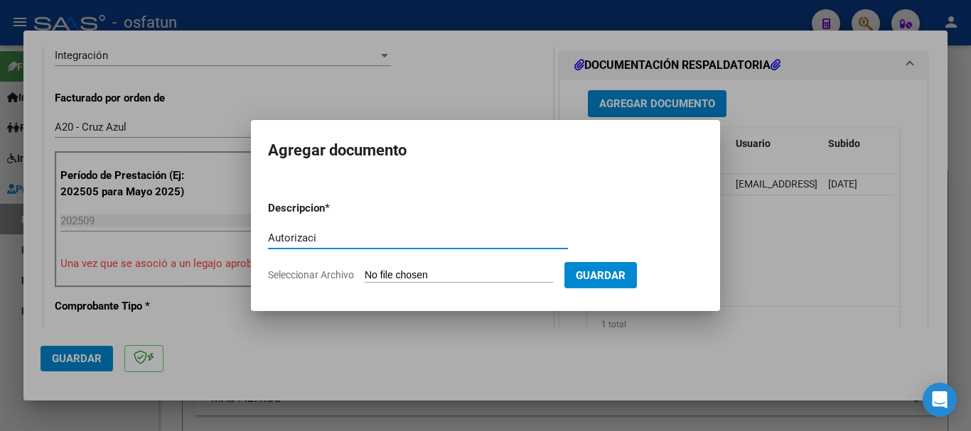
type input "Autorizació"
drag, startPoint x: 342, startPoint y: 234, endPoint x: 187, endPoint y: 252, distance: 156.5
click at [179, 247] on div "COMPROBANTE VER COMPROBANTE ESTADO: Recibida. En proceso de confirmacion/acepta…" at bounding box center [485, 215] width 971 height 431
drag, startPoint x: 637, startPoint y: 275, endPoint x: 384, endPoint y: 374, distance: 272.5
click at [625, 277] on span "Guardar" at bounding box center [601, 275] width 50 height 13
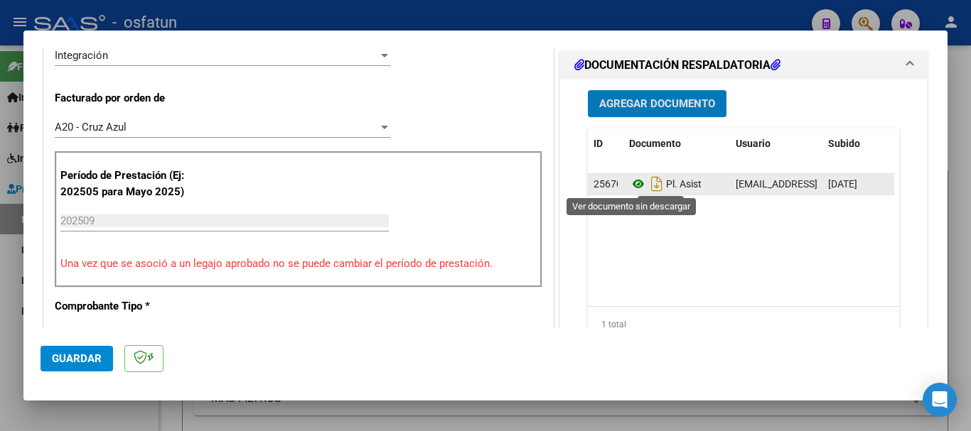
click at [630, 187] on icon at bounding box center [638, 183] width 18 height 17
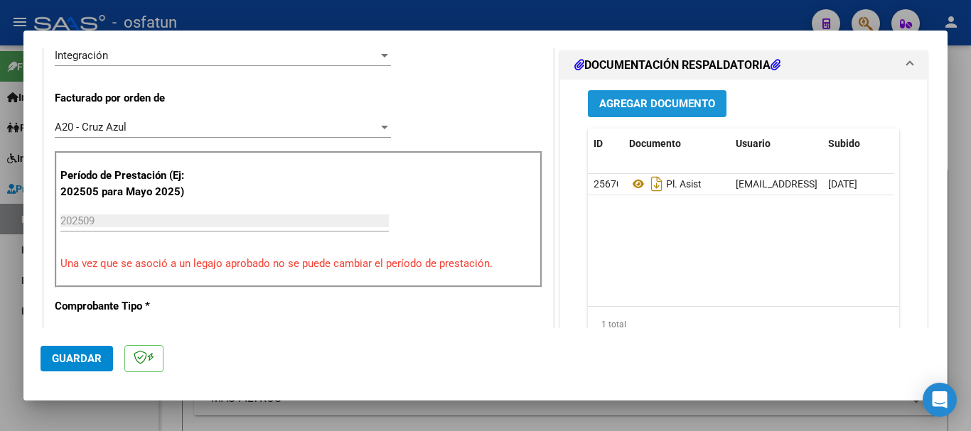
click at [648, 105] on span "Agregar Documento" at bounding box center [657, 104] width 116 height 13
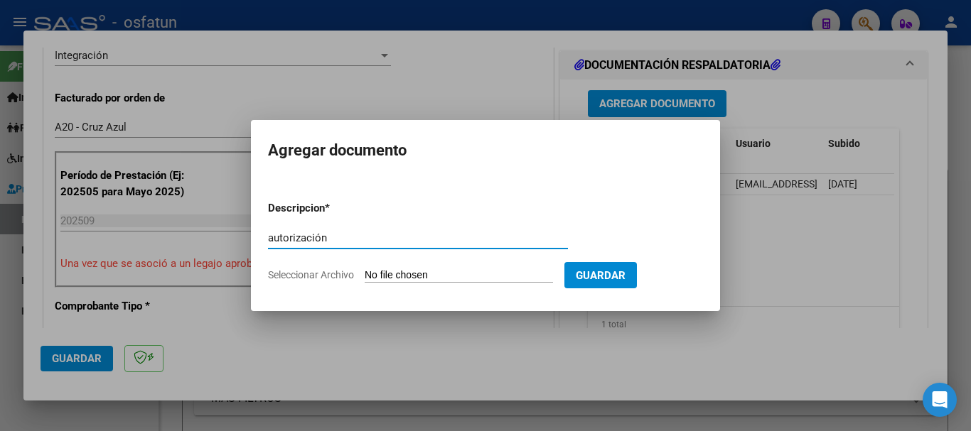
type input "autorización"
click at [438, 277] on input "Seleccionar Archivo" at bounding box center [458, 275] width 188 height 13
type input "C:\fakepath\Aut [PERSON_NAME].pdf"
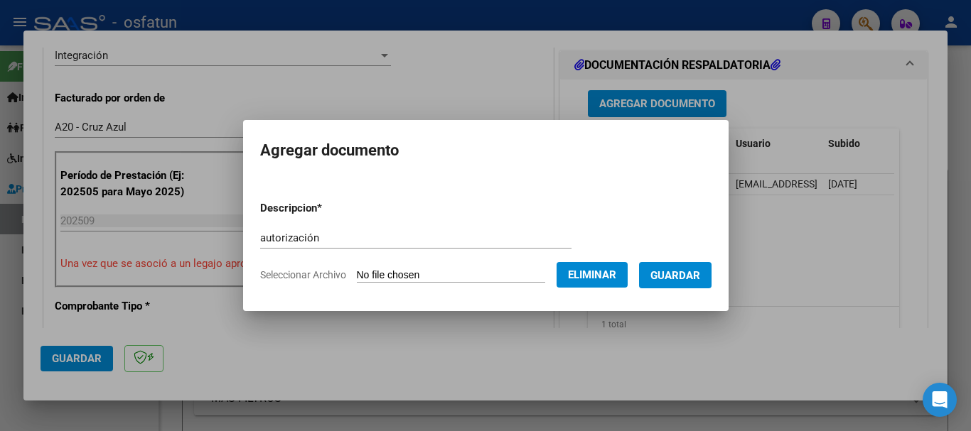
click at [700, 276] on span "Guardar" at bounding box center [675, 275] width 50 height 13
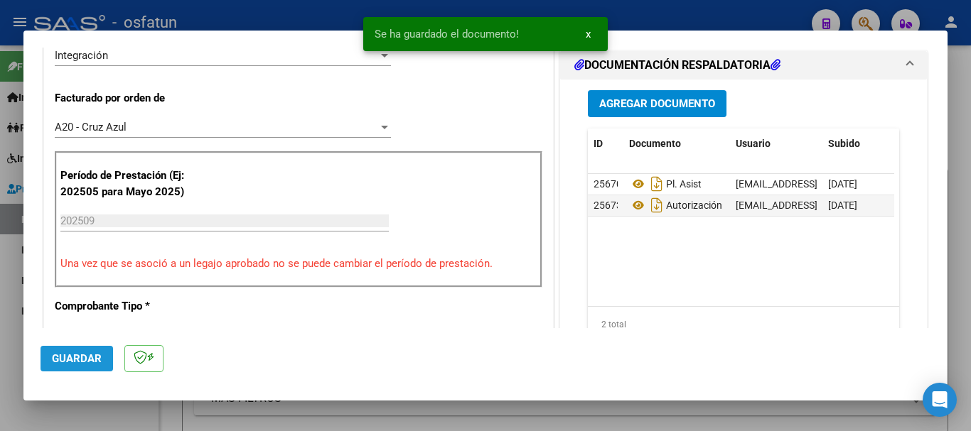
click at [83, 367] on button "Guardar" at bounding box center [76, 359] width 72 height 26
drag, startPoint x: 970, startPoint y: 276, endPoint x: 924, endPoint y: 288, distance: 47.7
click at [966, 276] on div at bounding box center [485, 215] width 971 height 431
type input "$ 0,00"
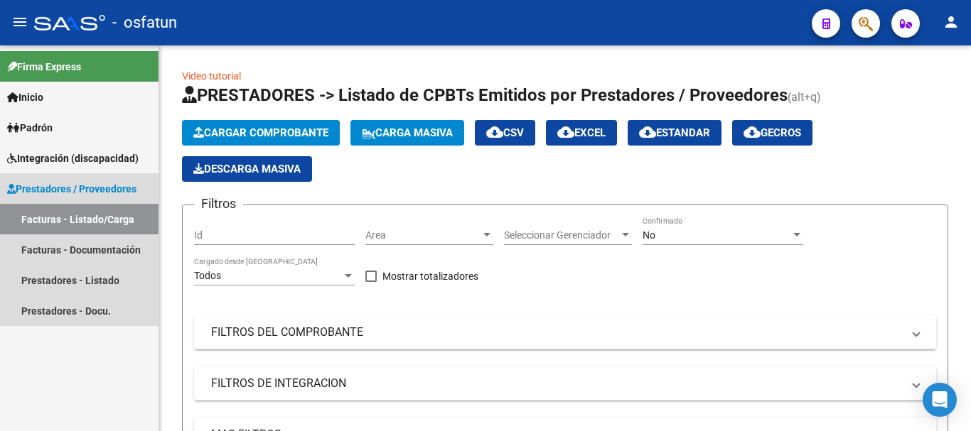
click at [112, 225] on link "Facturas - Listado/Carga" at bounding box center [79, 219] width 158 height 31
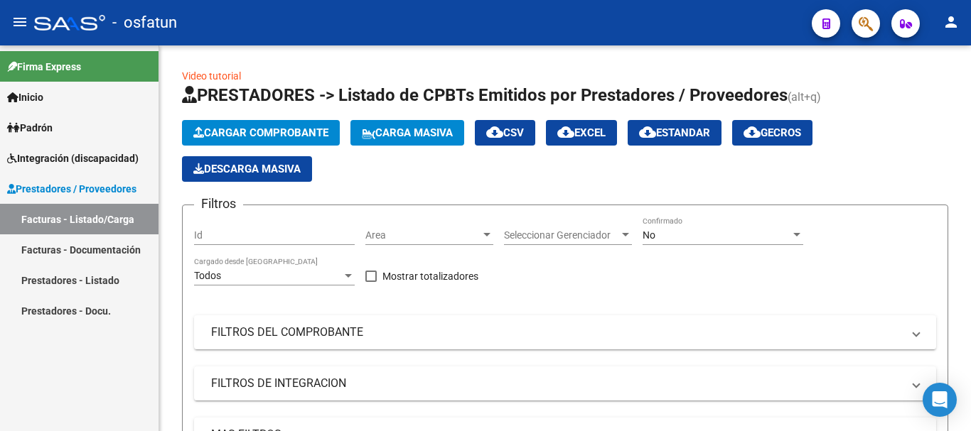
click at [56, 221] on link "Facturas - Listado/Carga" at bounding box center [79, 219] width 158 height 31
click at [269, 138] on span "Cargar Comprobante" at bounding box center [260, 132] width 135 height 13
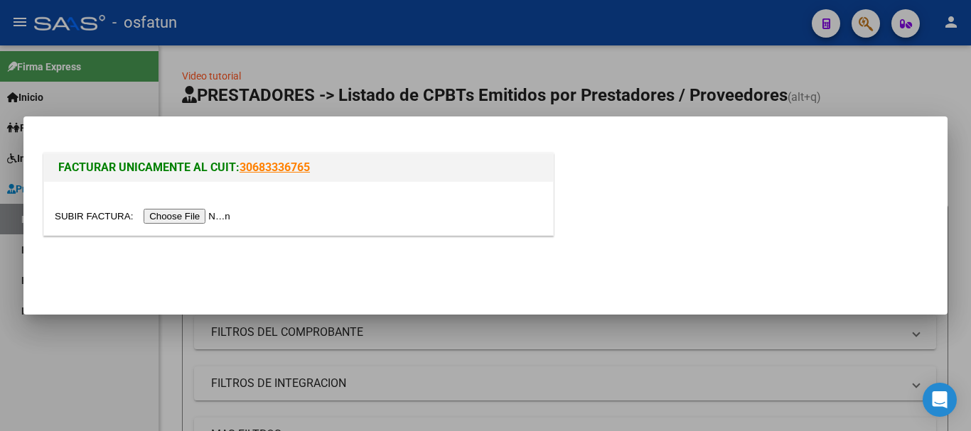
click at [162, 215] on input "file" at bounding box center [145, 216] width 180 height 15
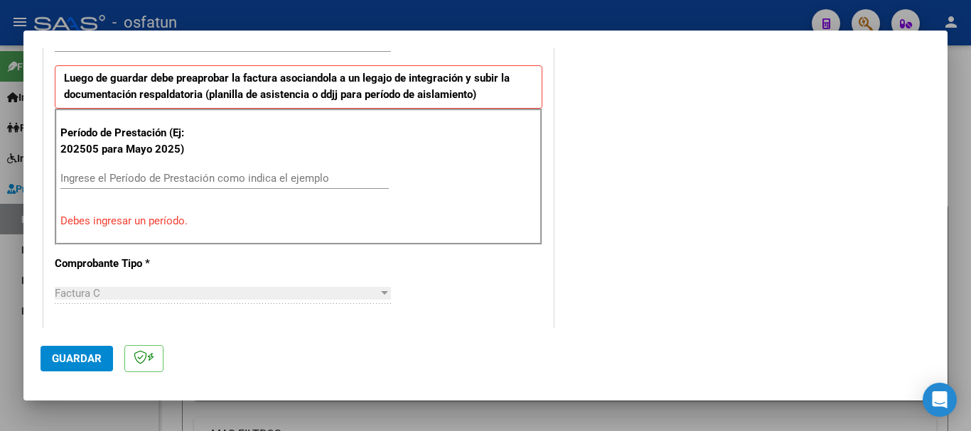
scroll to position [455, 0]
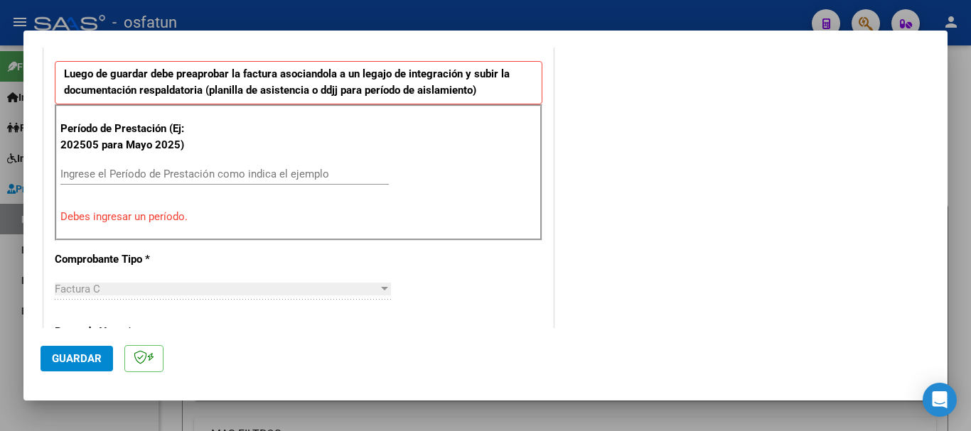
click at [142, 185] on div "Ingrese el Período de Prestación como indica el ejemplo" at bounding box center [224, 180] width 328 height 35
click at [143, 173] on input "Ingrese el Período de Prestación como indica el ejemplo" at bounding box center [224, 174] width 328 height 13
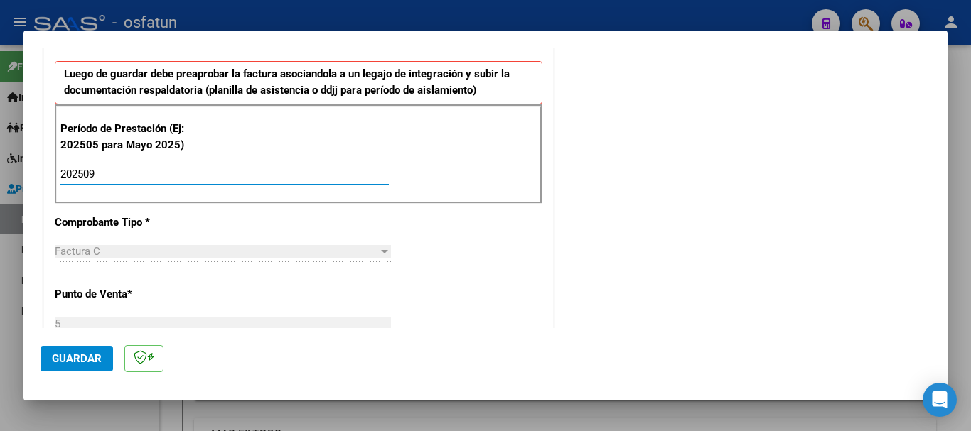
type input "202509"
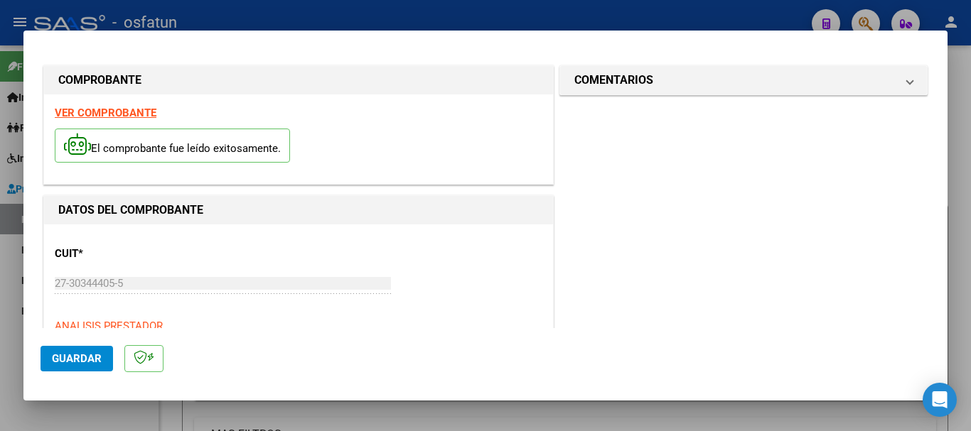
scroll to position [0, 0]
click at [70, 352] on span "Guardar" at bounding box center [77, 358] width 50 height 13
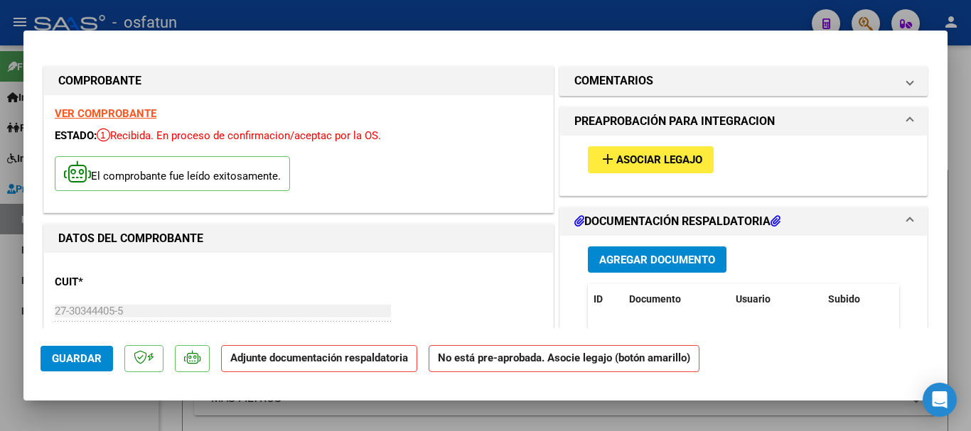
click at [643, 168] on button "add Asociar Legajo" at bounding box center [651, 159] width 126 height 26
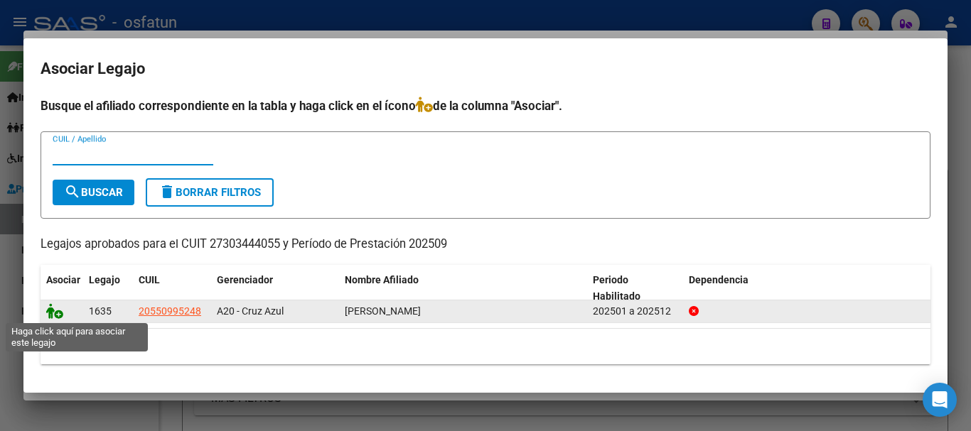
click at [53, 307] on icon at bounding box center [54, 311] width 17 height 16
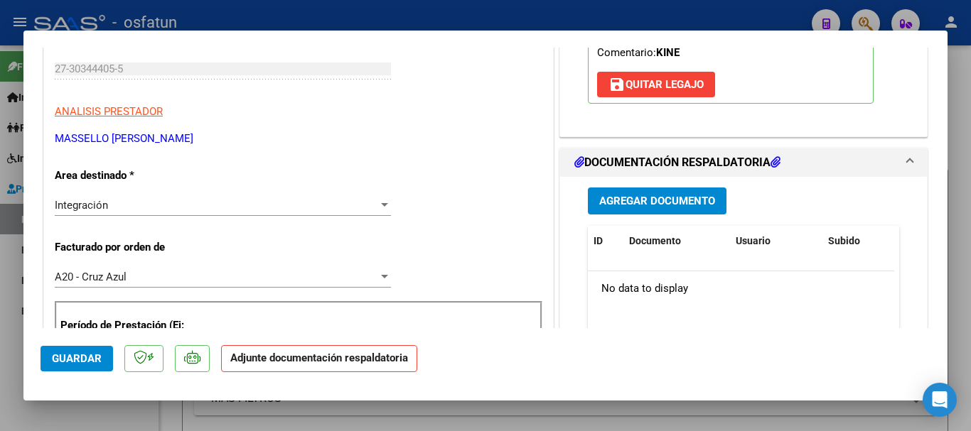
scroll to position [247, 0]
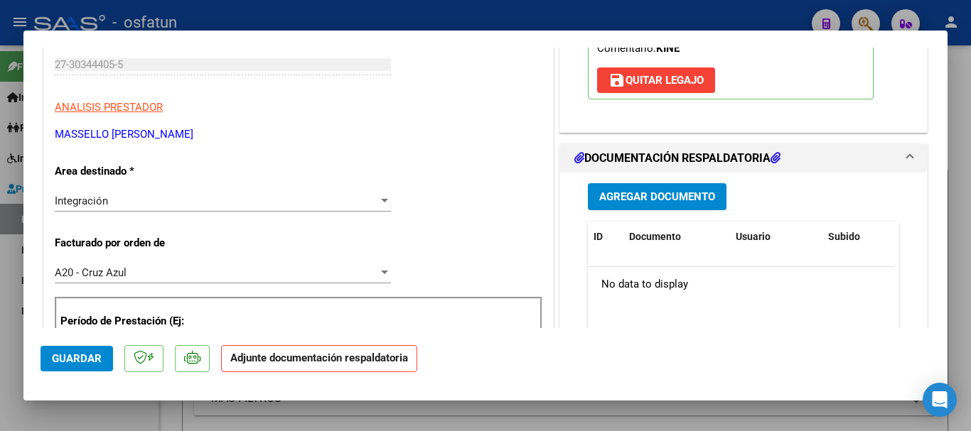
click at [627, 191] on span "Agregar Documento" at bounding box center [657, 197] width 116 height 13
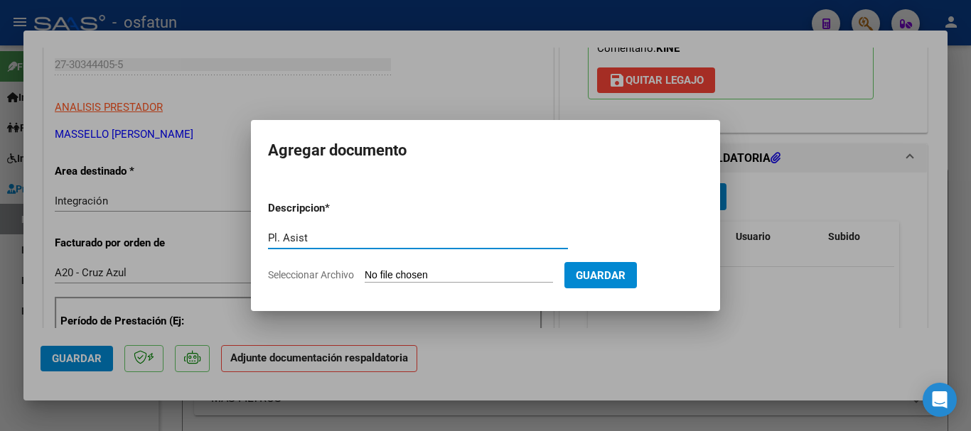
type input "Pl. Asist"
click at [426, 274] on input "Seleccionar Archivo" at bounding box center [458, 275] width 188 height 13
type input "C:\fakepath\Planilla Massello [DATE] [PERSON_NAME][GEOGRAPHIC_DATA]pdf"
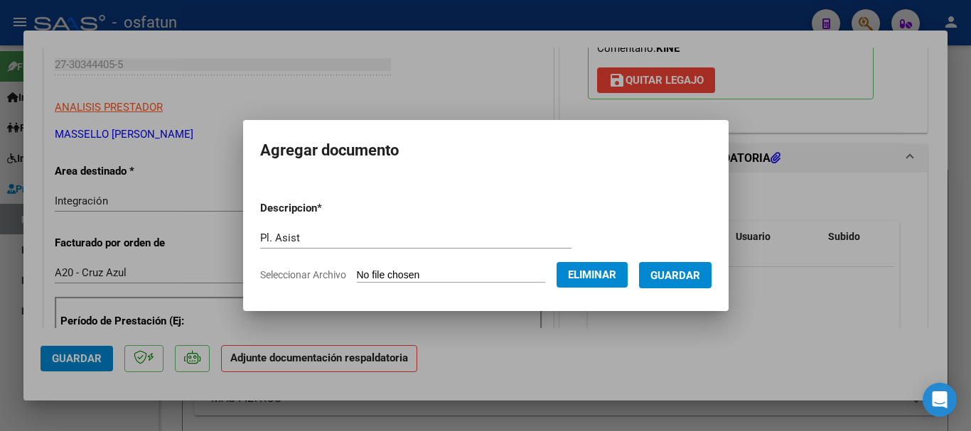
click at [699, 264] on button "Guardar" at bounding box center [675, 275] width 72 height 26
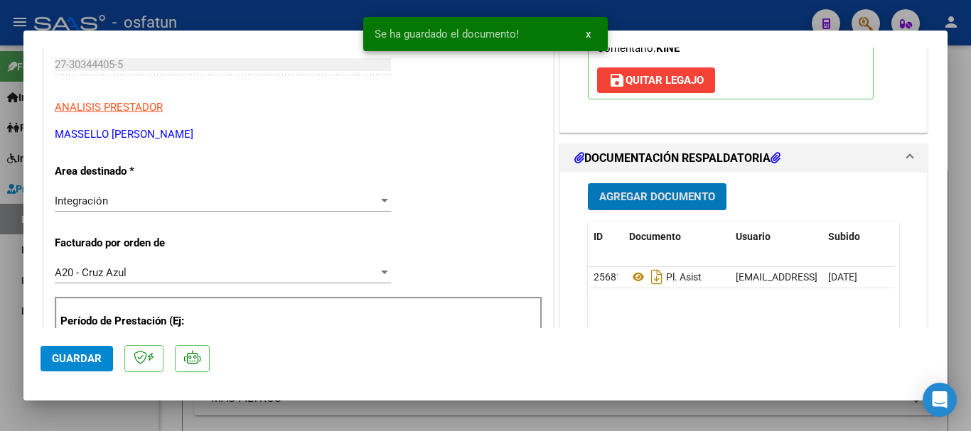
click at [669, 181] on div "Agregar Documento ID Documento Usuario Subido Acción 25681 Pl. Asist [EMAIL_ADD…" at bounding box center [743, 314] width 333 height 283
click at [657, 201] on span "Agregar Documento" at bounding box center [657, 197] width 116 height 13
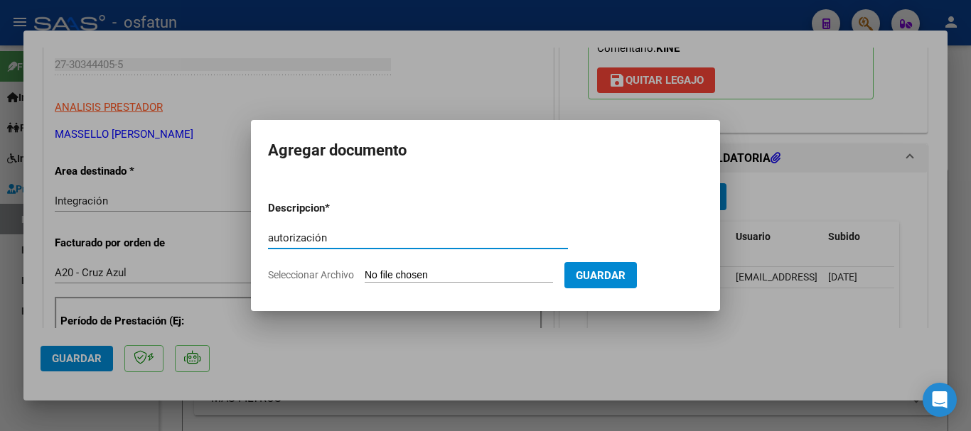
type input "autorización"
click at [414, 279] on input "Seleccionar Archivo" at bounding box center [458, 275] width 188 height 13
type input "C:\fakepath\Autorización 2025.pdf"
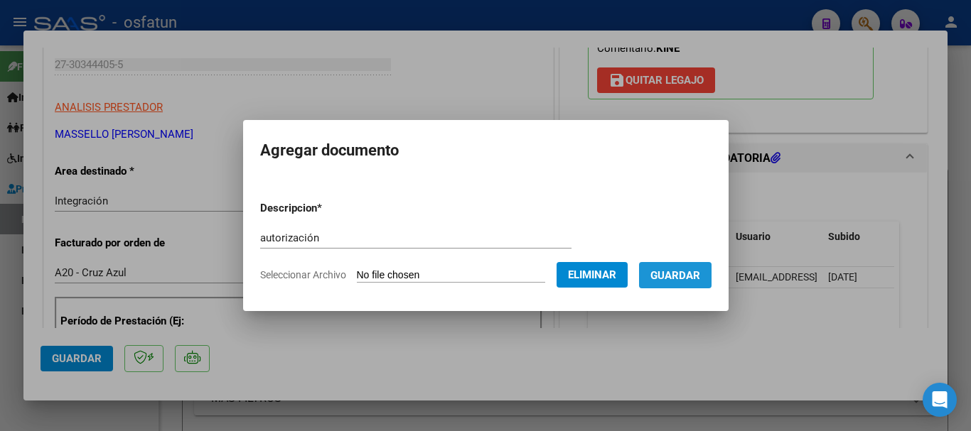
click at [689, 278] on span "Guardar" at bounding box center [675, 275] width 50 height 13
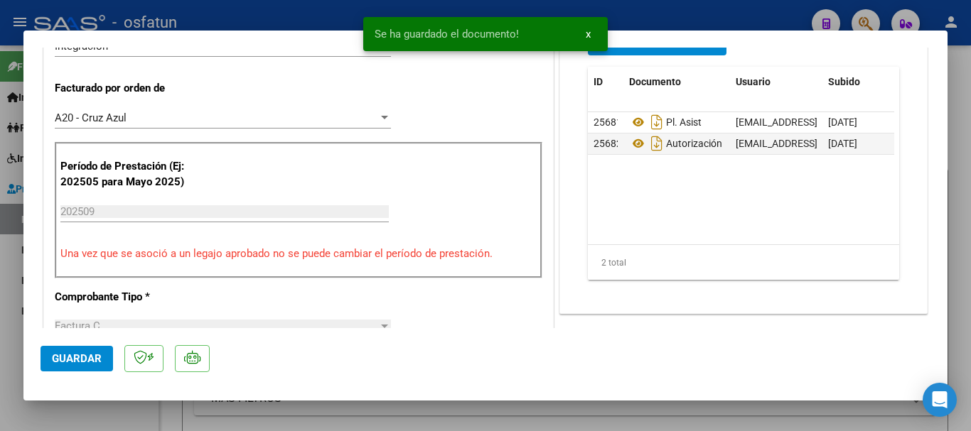
scroll to position [421, 0]
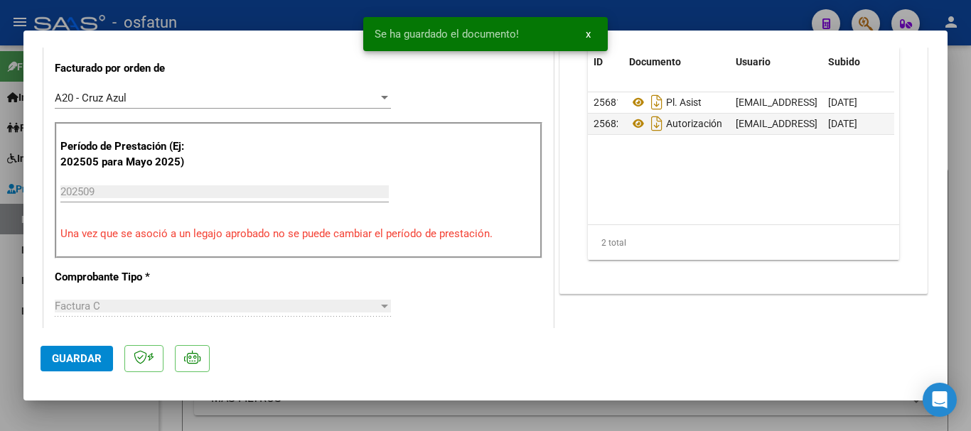
click at [70, 363] on span "Guardar" at bounding box center [77, 358] width 50 height 13
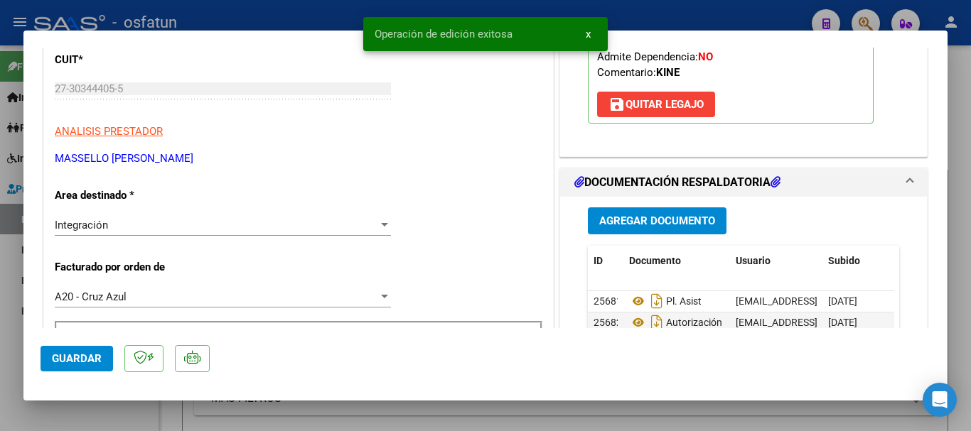
scroll to position [0, 0]
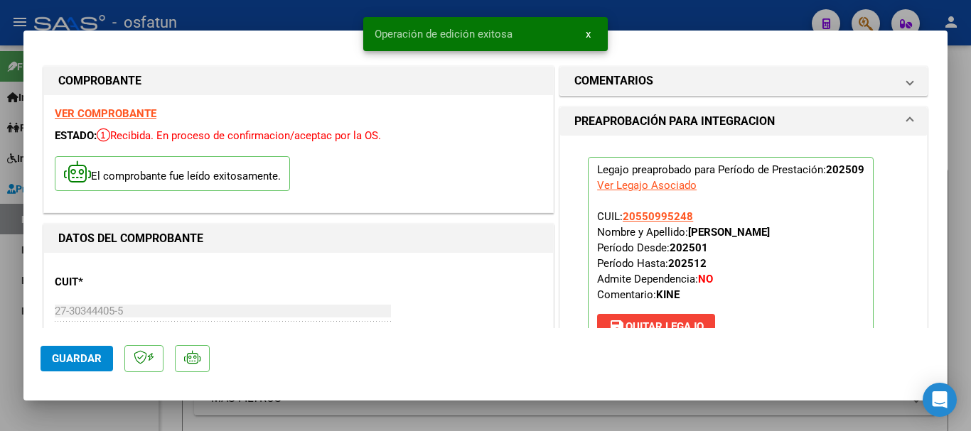
drag, startPoint x: 970, startPoint y: 146, endPoint x: 821, endPoint y: 196, distance: 157.5
click at [965, 148] on div at bounding box center [485, 215] width 971 height 431
type input "$ 0,00"
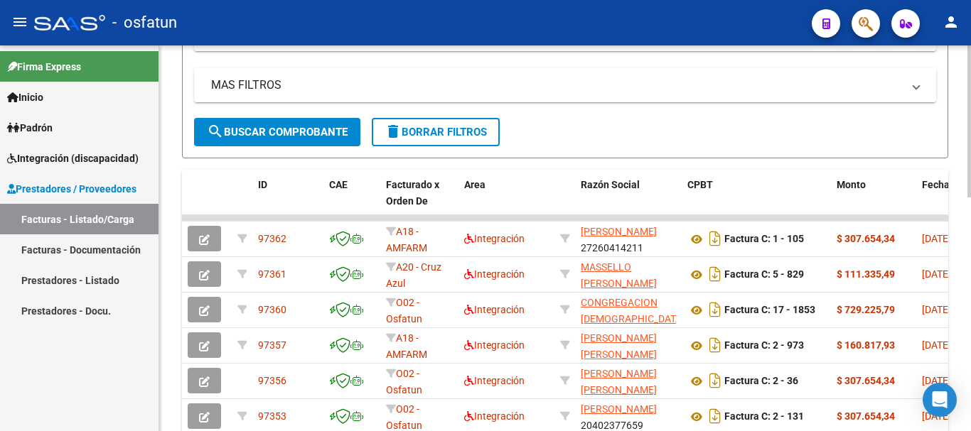
scroll to position [355, 0]
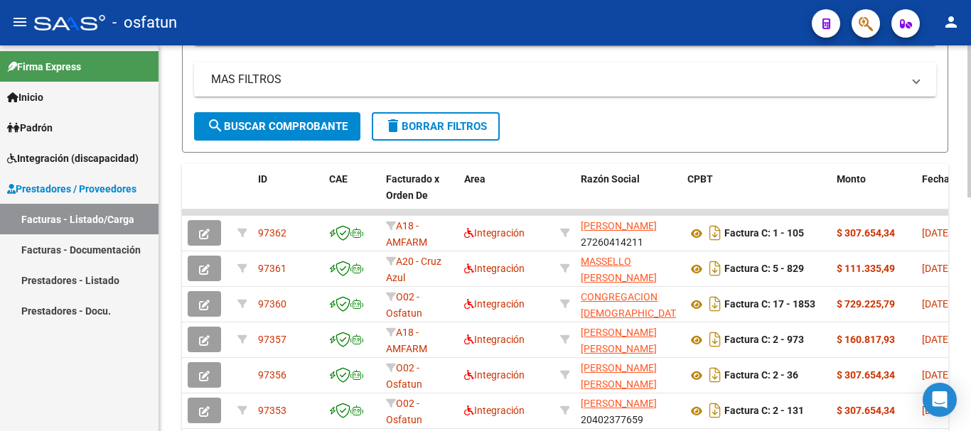
click at [944, 310] on div "Video tutorial PRESTADORES -> Listado de CPBTs Emitidos por Prestadores / Prove…" at bounding box center [566, 173] width 815 height 967
click at [104, 224] on link "Facturas - Listado/Carga" at bounding box center [79, 219] width 158 height 31
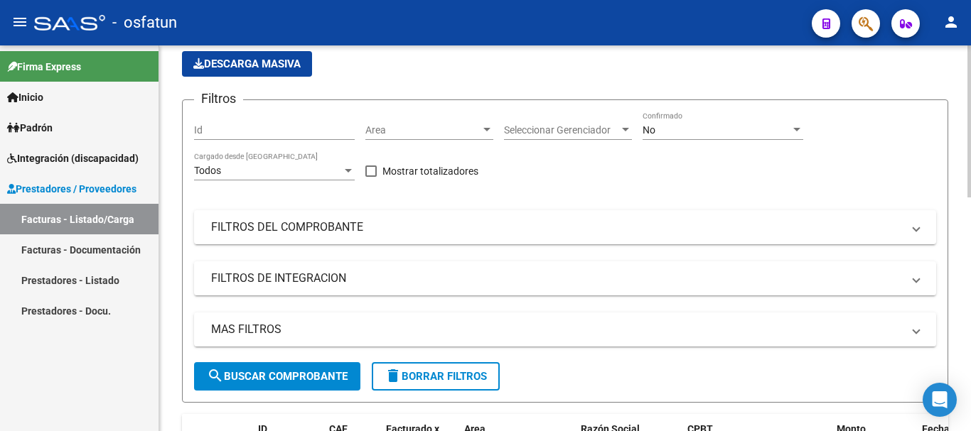
scroll to position [0, 0]
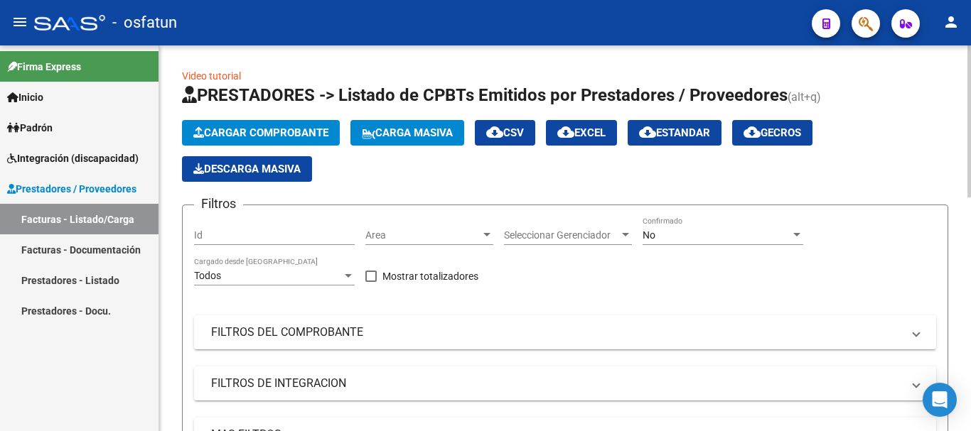
click at [970, 46] on div at bounding box center [969, 121] width 4 height 152
click at [301, 136] on span "Cargar Comprobante" at bounding box center [260, 132] width 135 height 13
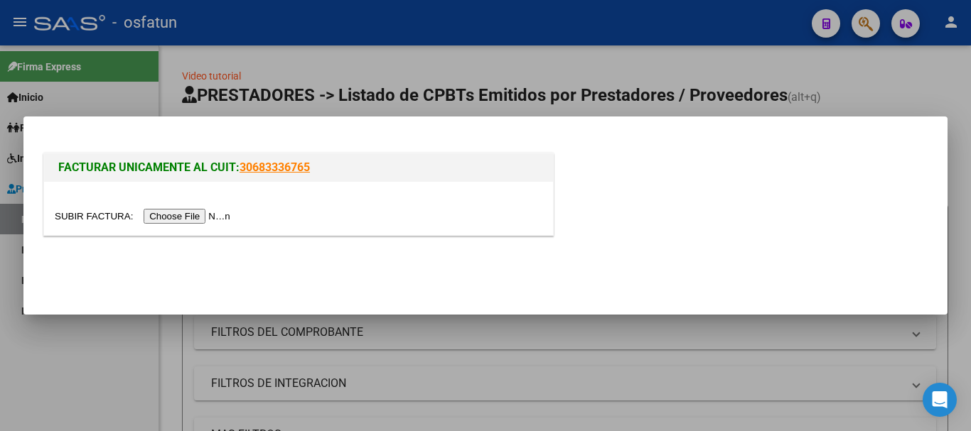
click at [214, 220] on input "file" at bounding box center [145, 216] width 180 height 15
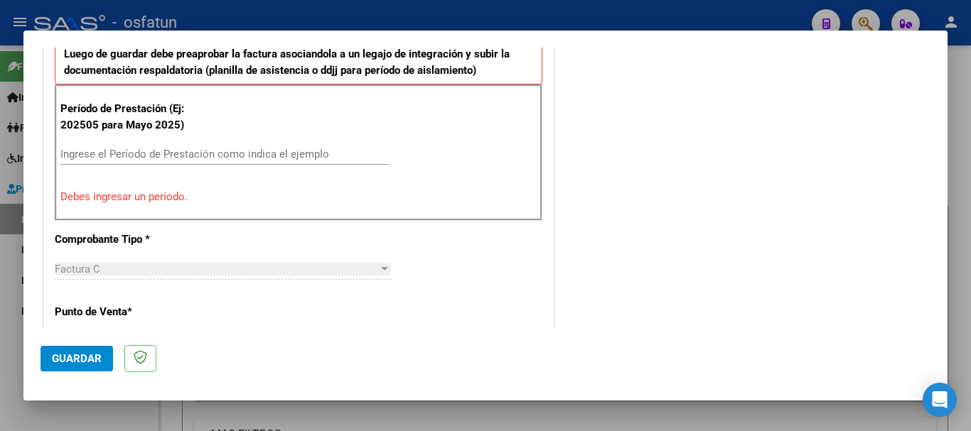
scroll to position [495, 0]
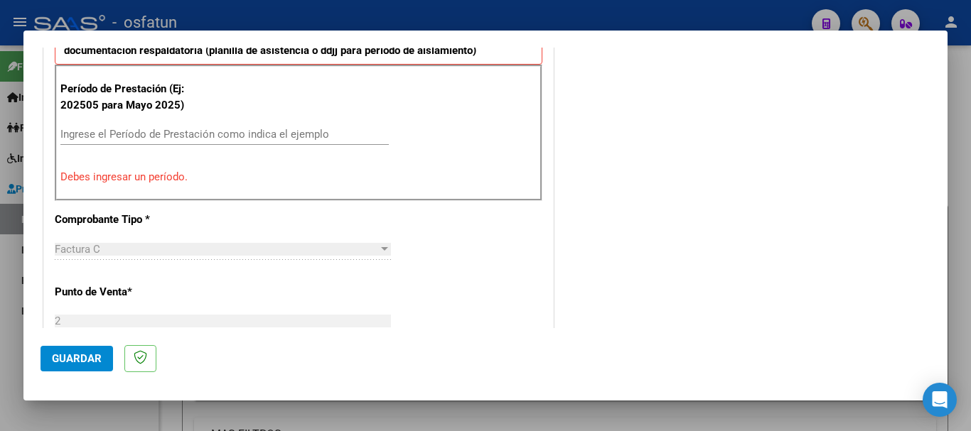
click at [163, 123] on div "Período de Prestación (Ej: 202505 para [DATE]) Ingrese el Período de Prestación…" at bounding box center [298, 133] width 487 height 136
click at [163, 125] on div "Ingrese el Período de Prestación como indica el ejemplo" at bounding box center [224, 134] width 328 height 21
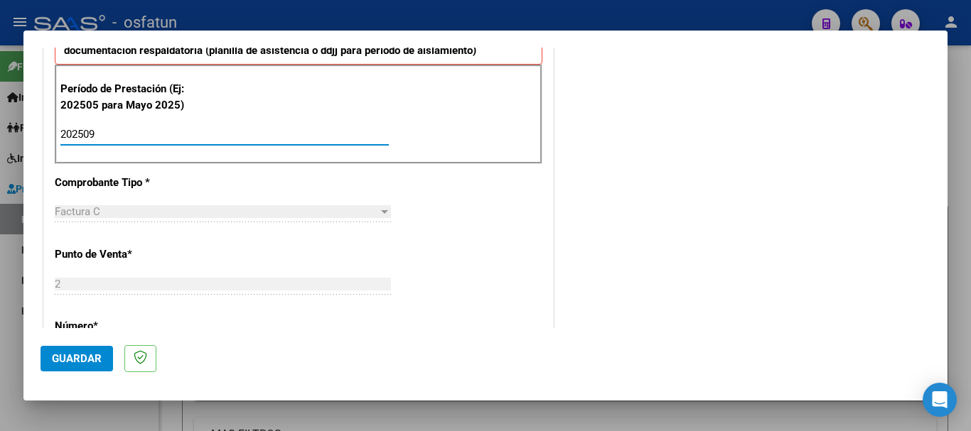
type input "202509"
click at [80, 347] on button "Guardar" at bounding box center [76, 359] width 72 height 26
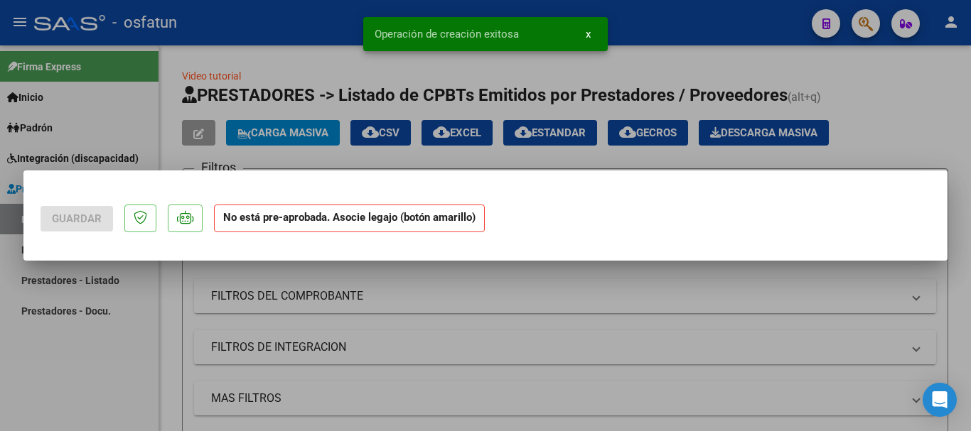
scroll to position [0, 0]
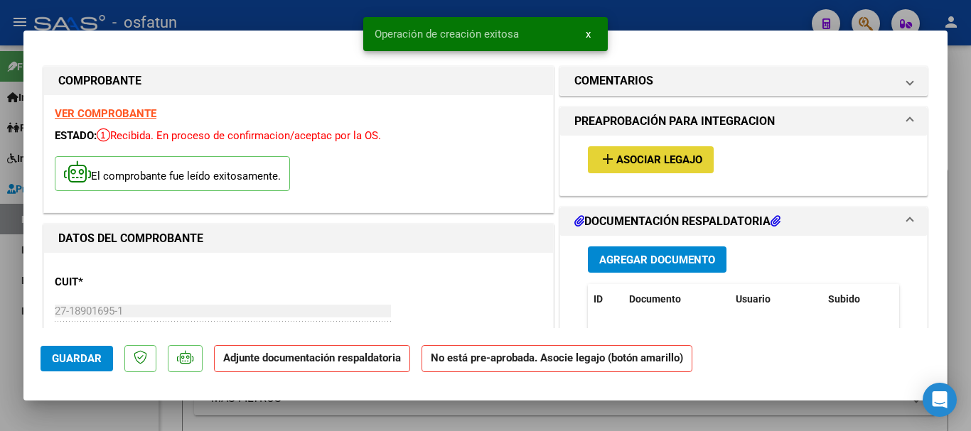
click at [616, 156] on span "Asociar Legajo" at bounding box center [659, 160] width 86 height 13
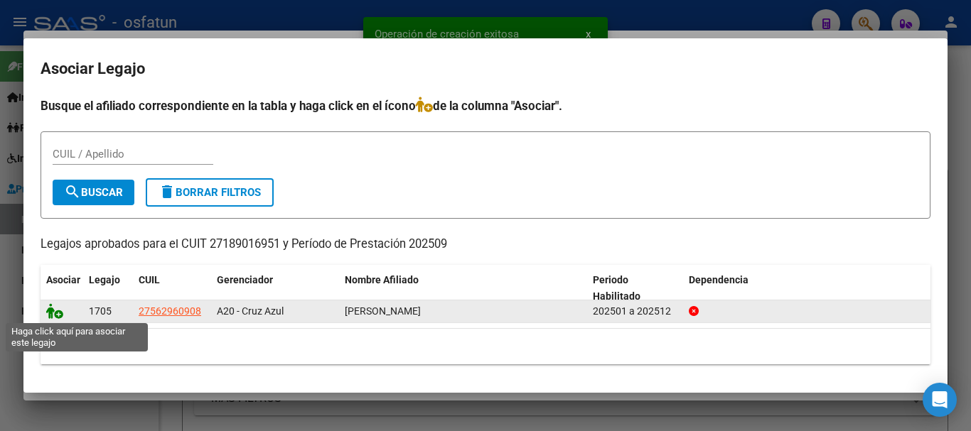
click at [58, 315] on icon at bounding box center [54, 311] width 17 height 16
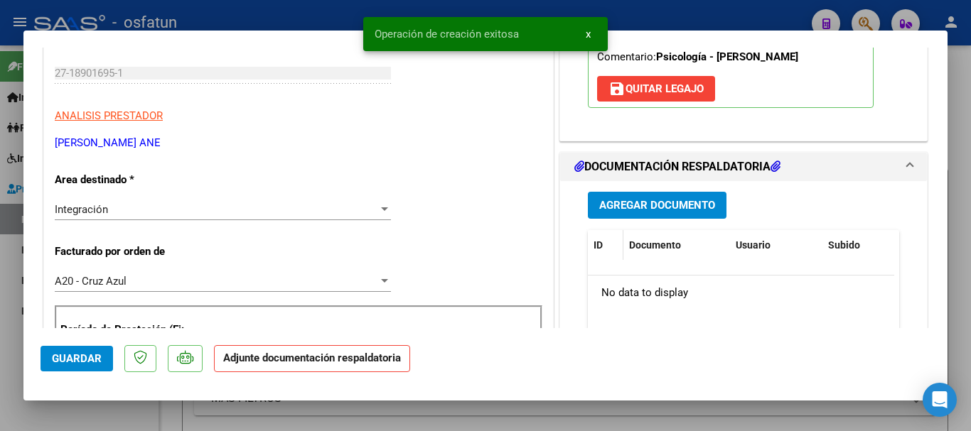
scroll to position [242, 0]
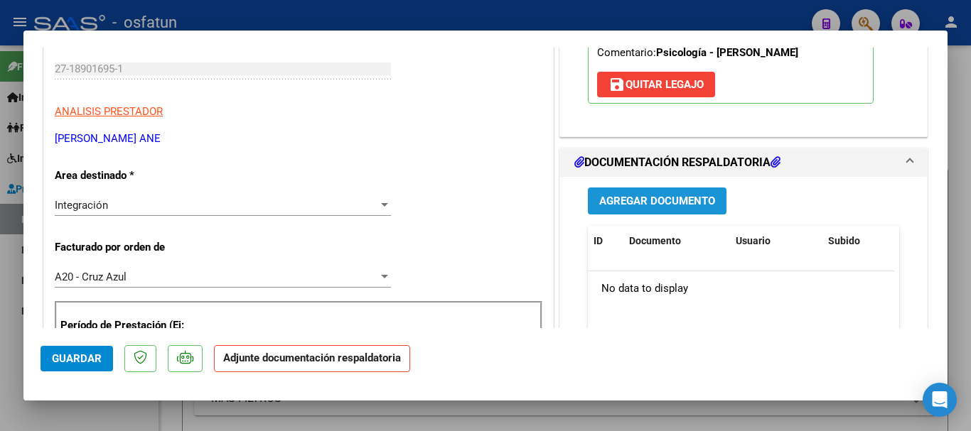
click at [614, 212] on button "Agregar Documento" at bounding box center [657, 201] width 139 height 26
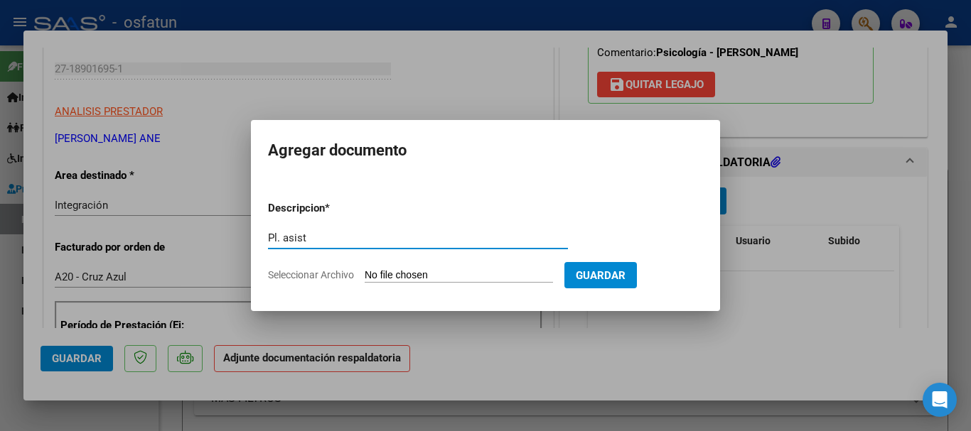
type input "Pl. asist"
click at [483, 271] on input "Seleccionar Archivo" at bounding box center [458, 275] width 188 height 13
type input "C:\fakepath\Pl. asist [PERSON_NAME].jpeg"
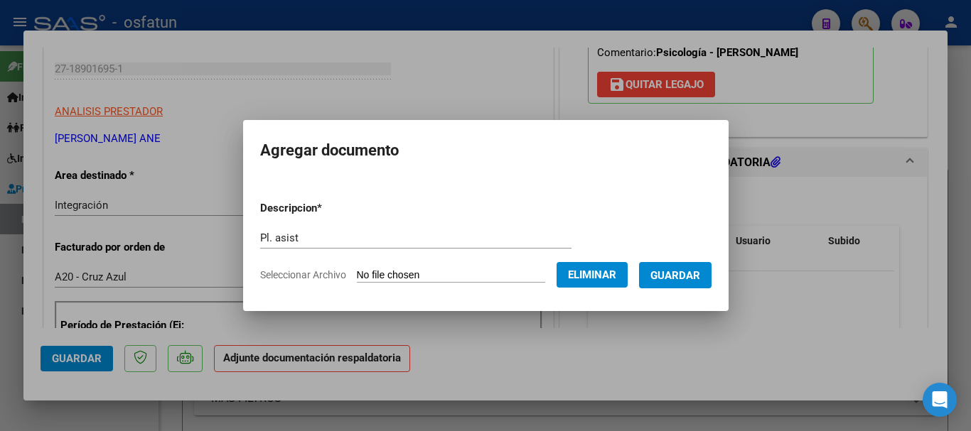
click at [695, 273] on span "Guardar" at bounding box center [675, 275] width 50 height 13
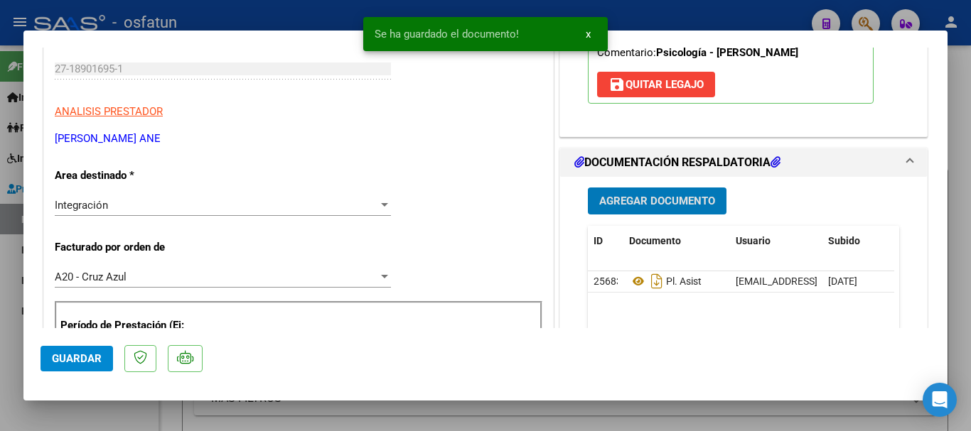
click at [653, 206] on span "Agregar Documento" at bounding box center [657, 201] width 116 height 13
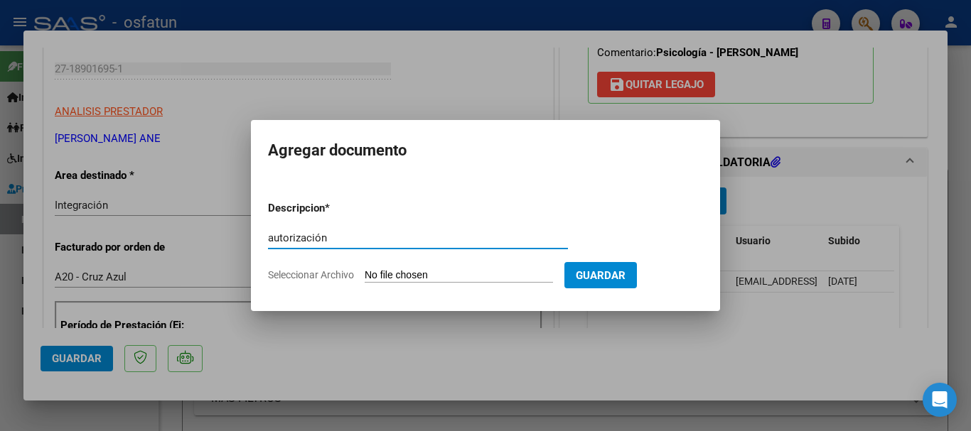
type input "autorización"
click at [398, 271] on input "Seleccionar Archivo" at bounding box center [458, 275] width 188 height 13
type input "C:\fakepath\autorización.pdf"
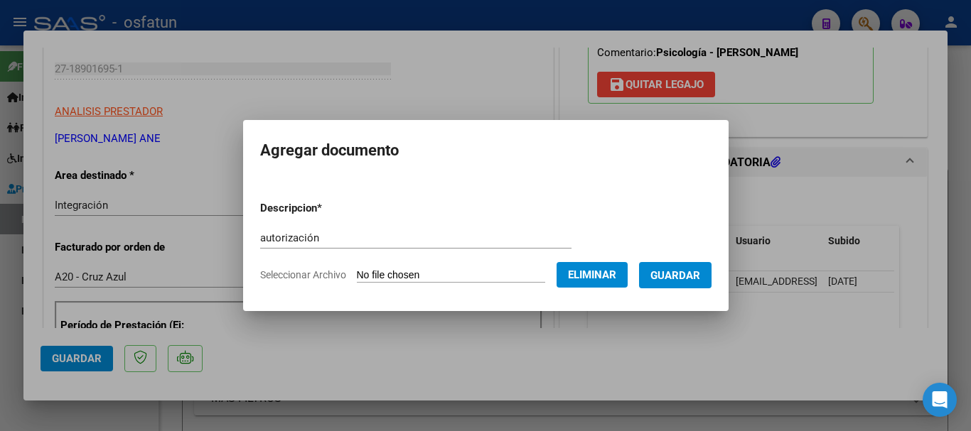
click at [699, 283] on button "Guardar" at bounding box center [675, 275] width 72 height 26
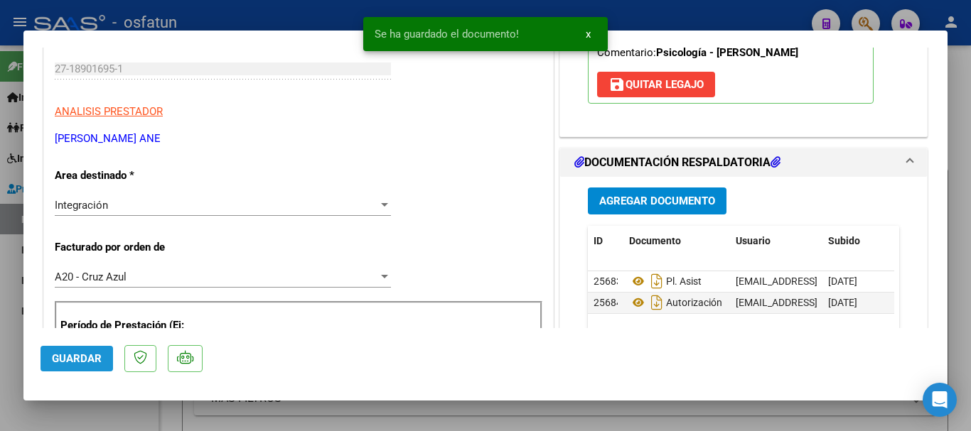
click at [82, 361] on span "Guardar" at bounding box center [77, 358] width 50 height 13
click at [956, 294] on div at bounding box center [485, 215] width 971 height 431
type input "$ 0,00"
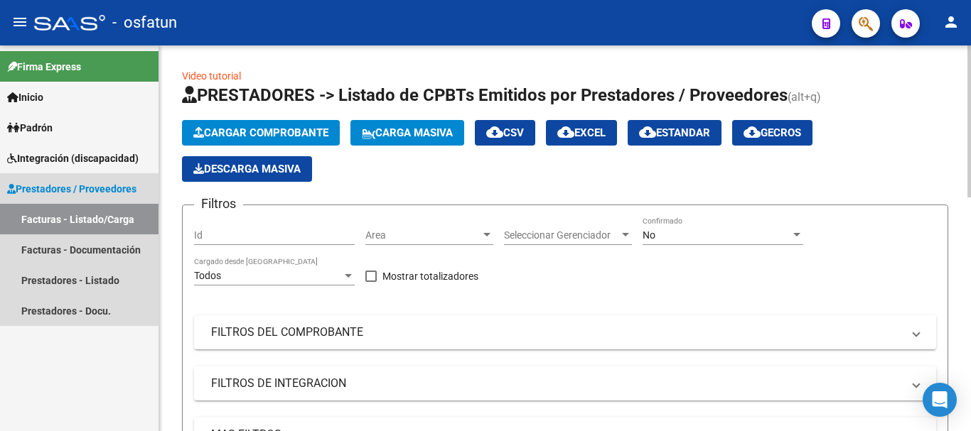
drag, startPoint x: 23, startPoint y: 220, endPoint x: 358, endPoint y: 167, distance: 338.8
click at [24, 220] on link "Facturas - Listado/Carga" at bounding box center [79, 219] width 158 height 31
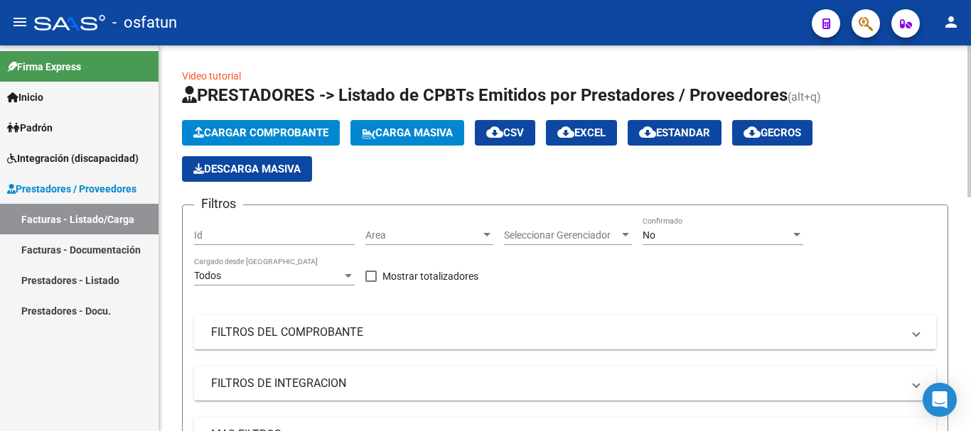
click at [301, 130] on span "Cargar Comprobante" at bounding box center [260, 132] width 135 height 13
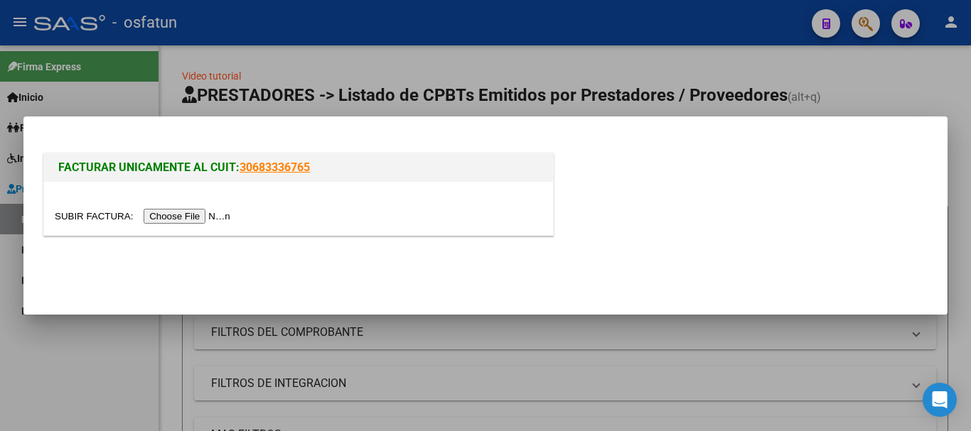
click at [200, 220] on input "file" at bounding box center [145, 216] width 180 height 15
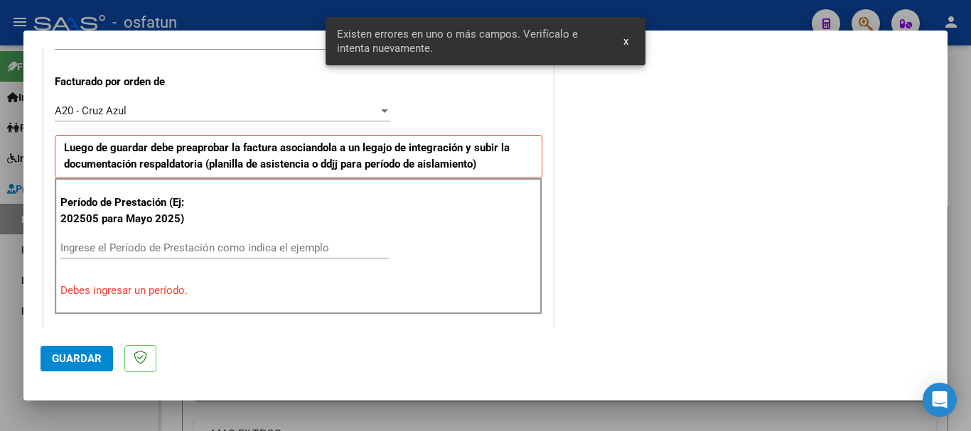
scroll to position [394, 0]
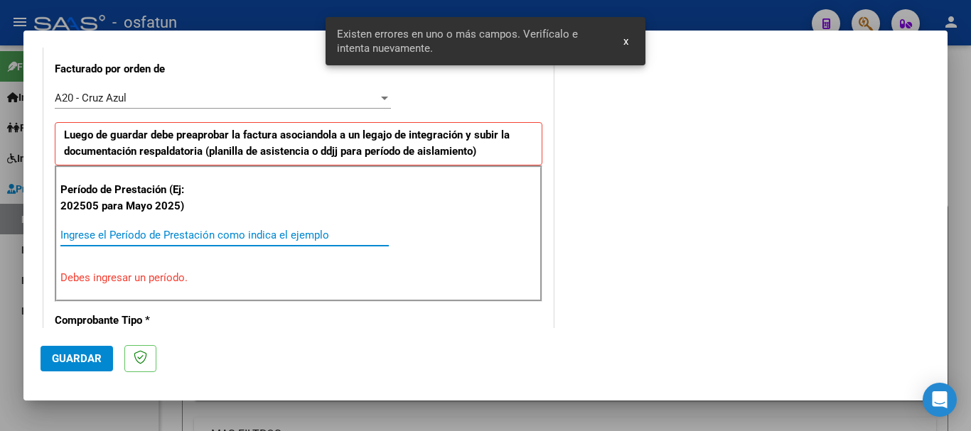
click at [166, 235] on input "Ingrese el Período de Prestación como indica el ejemplo" at bounding box center [224, 235] width 328 height 13
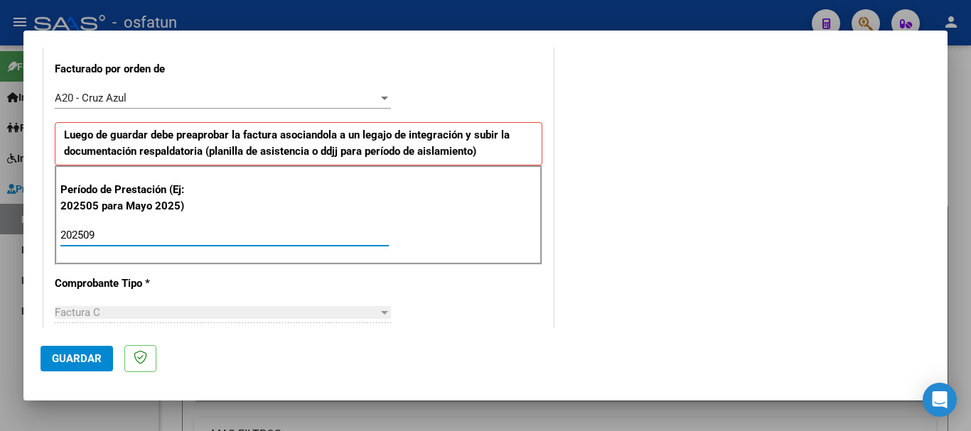
type input "202509"
drag, startPoint x: 59, startPoint y: 357, endPoint x: 123, endPoint y: 371, distance: 65.5
click at [58, 357] on span "Guardar" at bounding box center [77, 358] width 50 height 13
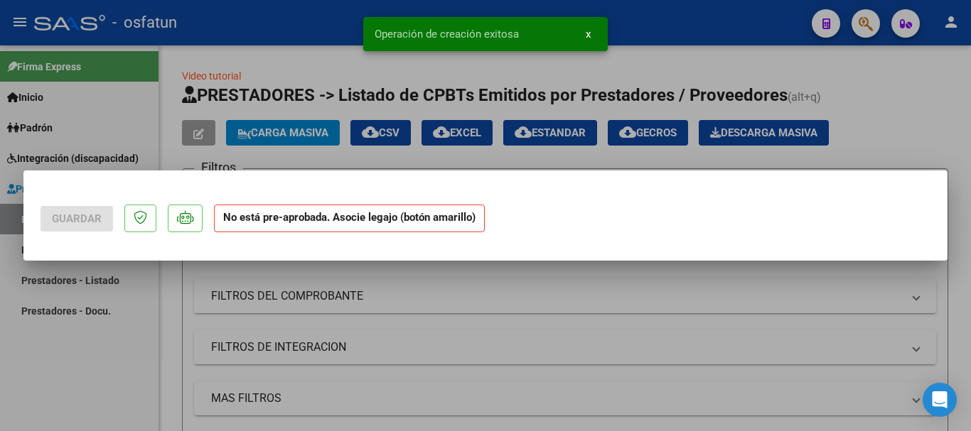
scroll to position [0, 0]
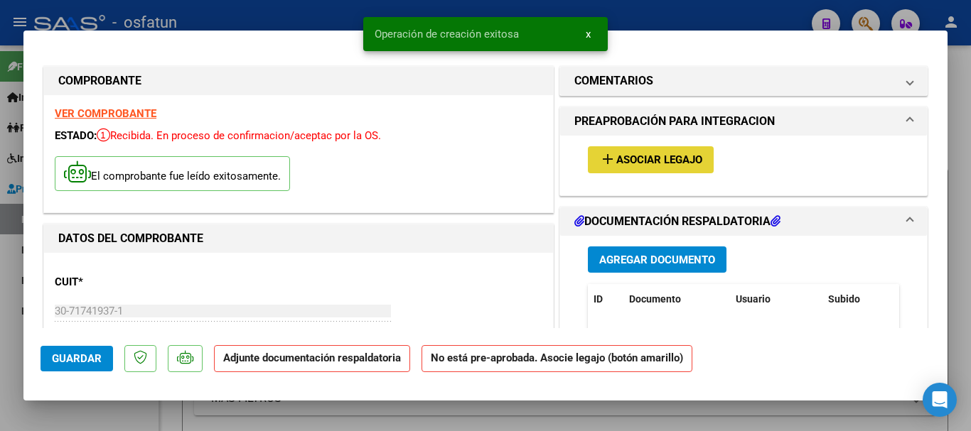
click at [602, 151] on button "add Asociar Legajo" at bounding box center [651, 159] width 126 height 26
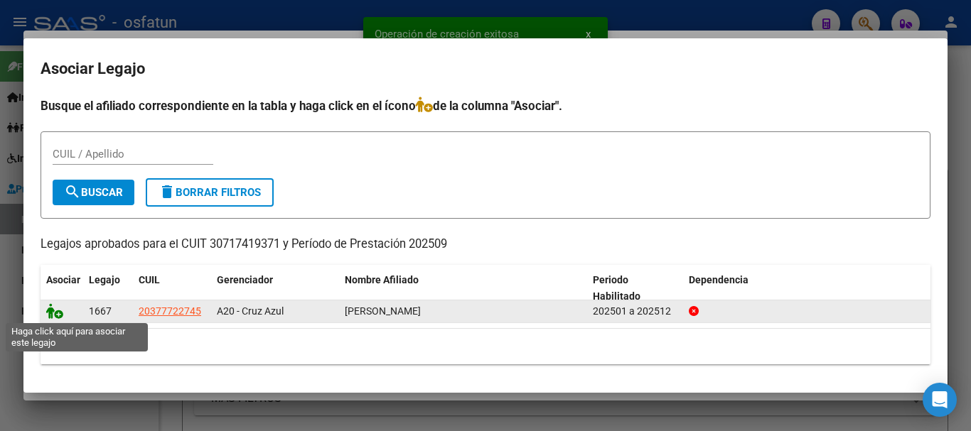
click at [46, 313] on icon at bounding box center [54, 311] width 17 height 16
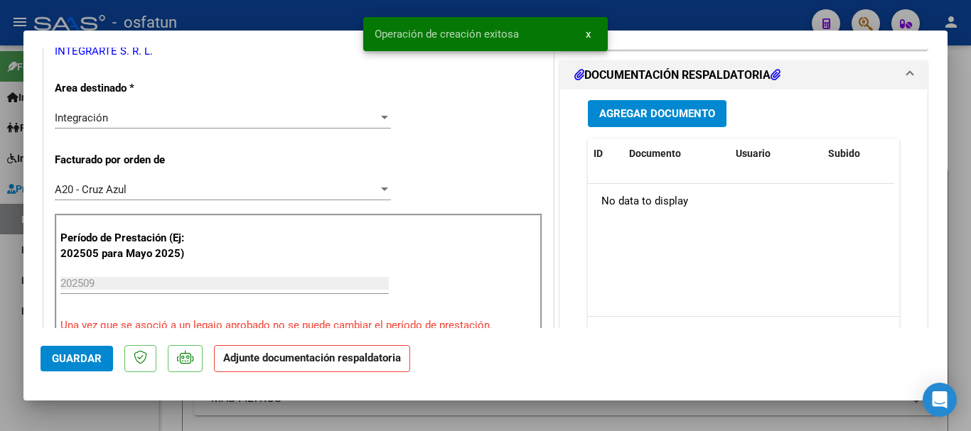
scroll to position [334, 0]
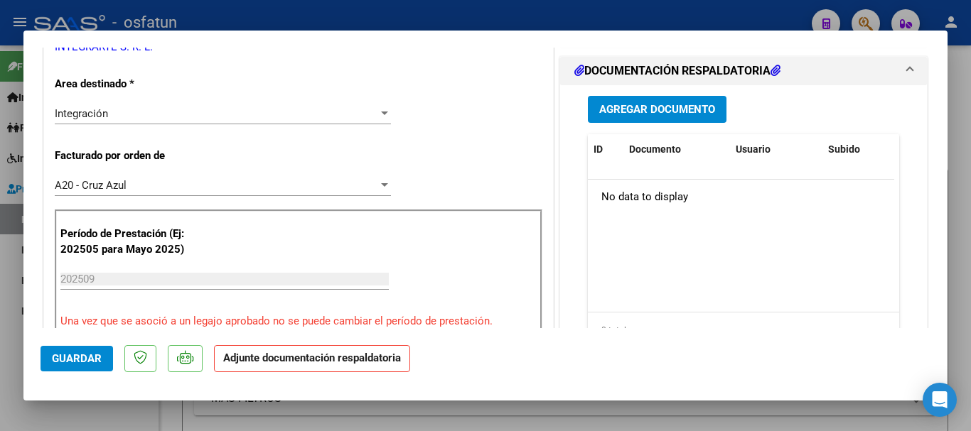
click at [686, 110] on span "Agregar Documento" at bounding box center [657, 110] width 116 height 13
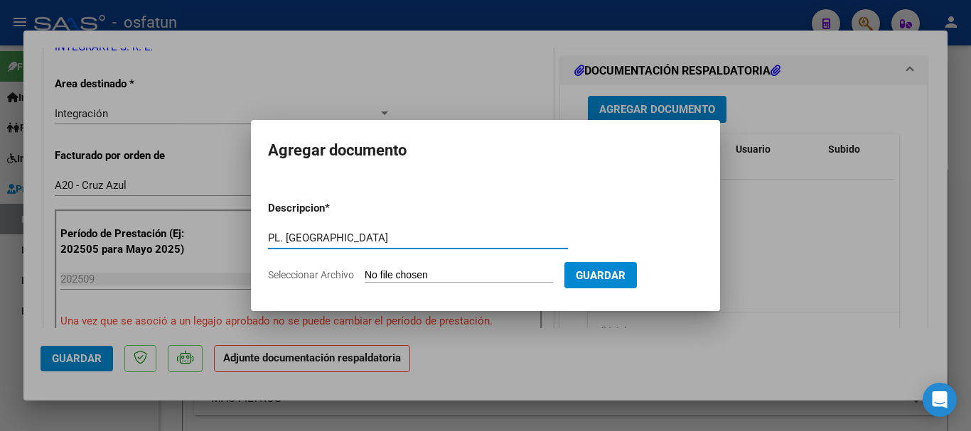
type input "PL. [GEOGRAPHIC_DATA]"
click at [463, 279] on input "Seleccionar Archivo" at bounding box center [458, 275] width 188 height 13
type input "C:\fakepath\Asistencia [PERSON_NAME] [DATE].pdf"
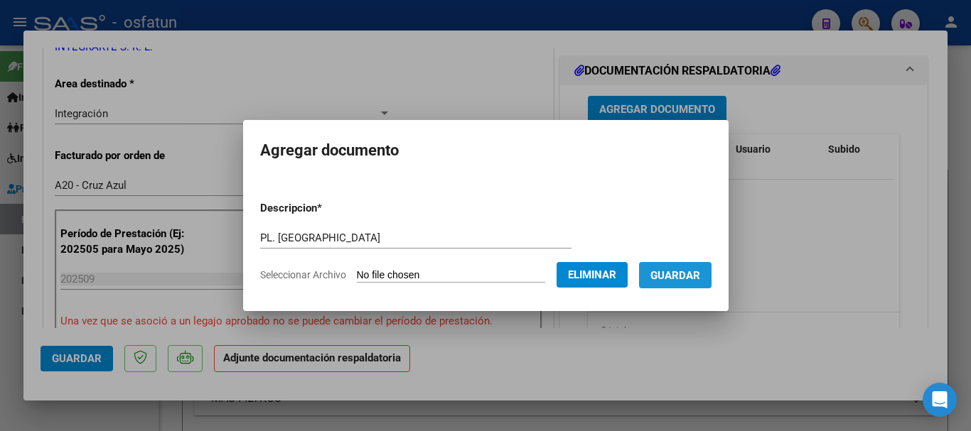
click at [684, 283] on button "Guardar" at bounding box center [675, 275] width 72 height 26
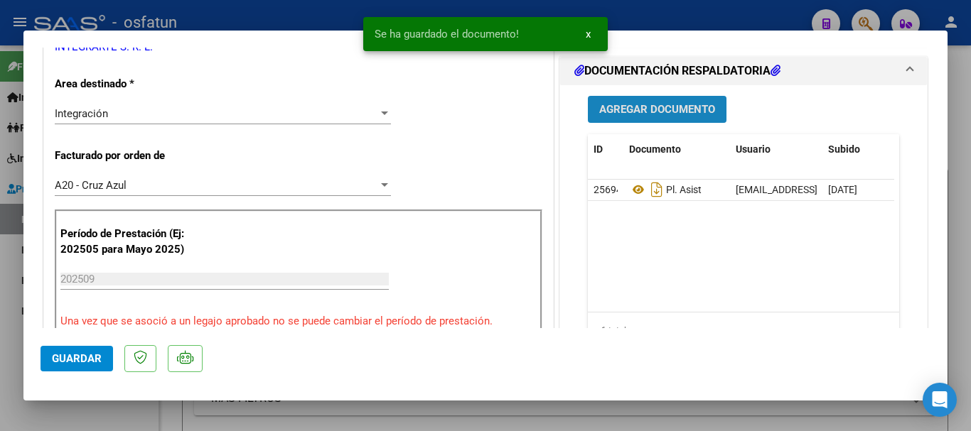
click at [636, 99] on button "Agregar Documento" at bounding box center [657, 109] width 139 height 26
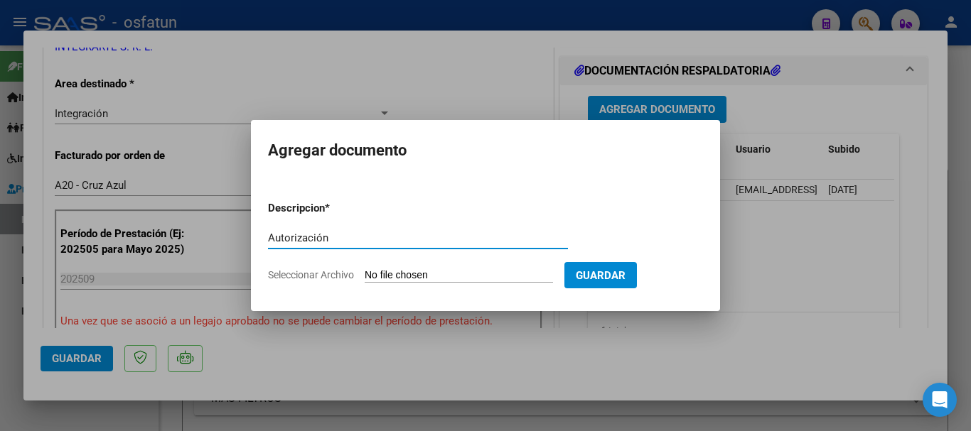
type input "Autorización"
click at [428, 277] on input "Seleccionar Archivo" at bounding box center [458, 275] width 188 height 13
type input "C:\fakepath\autorizacion [PERSON_NAME] 25.pdf"
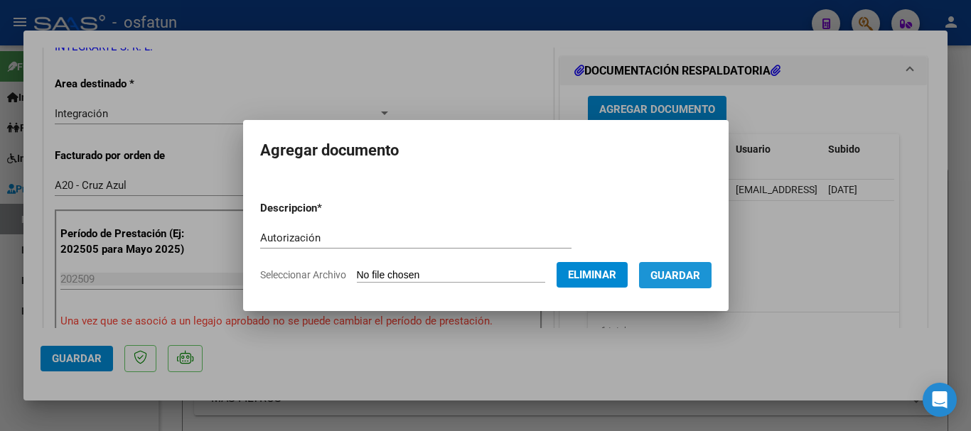
click at [696, 283] on button "Guardar" at bounding box center [675, 275] width 72 height 26
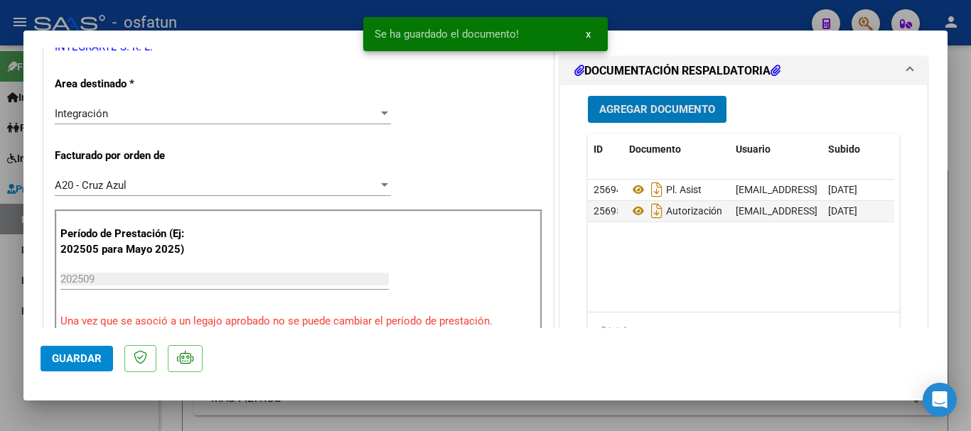
click at [94, 364] on span "Guardar" at bounding box center [77, 358] width 50 height 13
drag, startPoint x: 968, startPoint y: 382, endPoint x: 877, endPoint y: 426, distance: 101.4
click at [968, 382] on div at bounding box center [485, 215] width 971 height 431
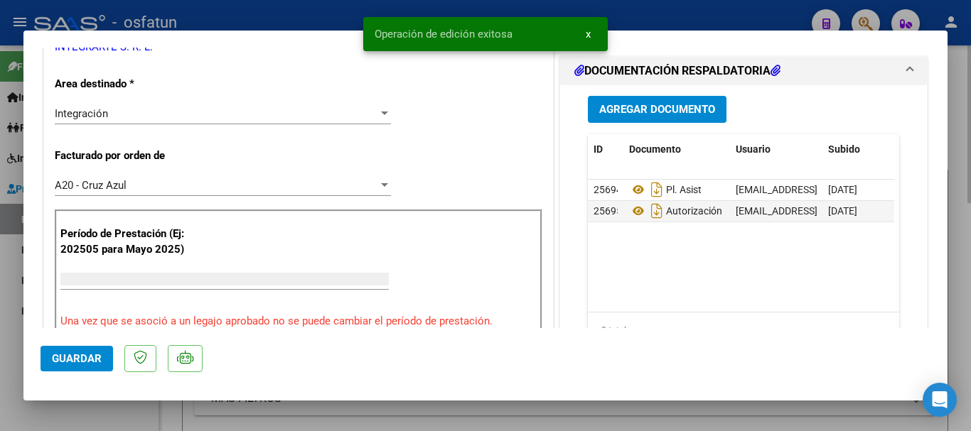
scroll to position [0, 0]
